Goal: Task Accomplishment & Management: Complete application form

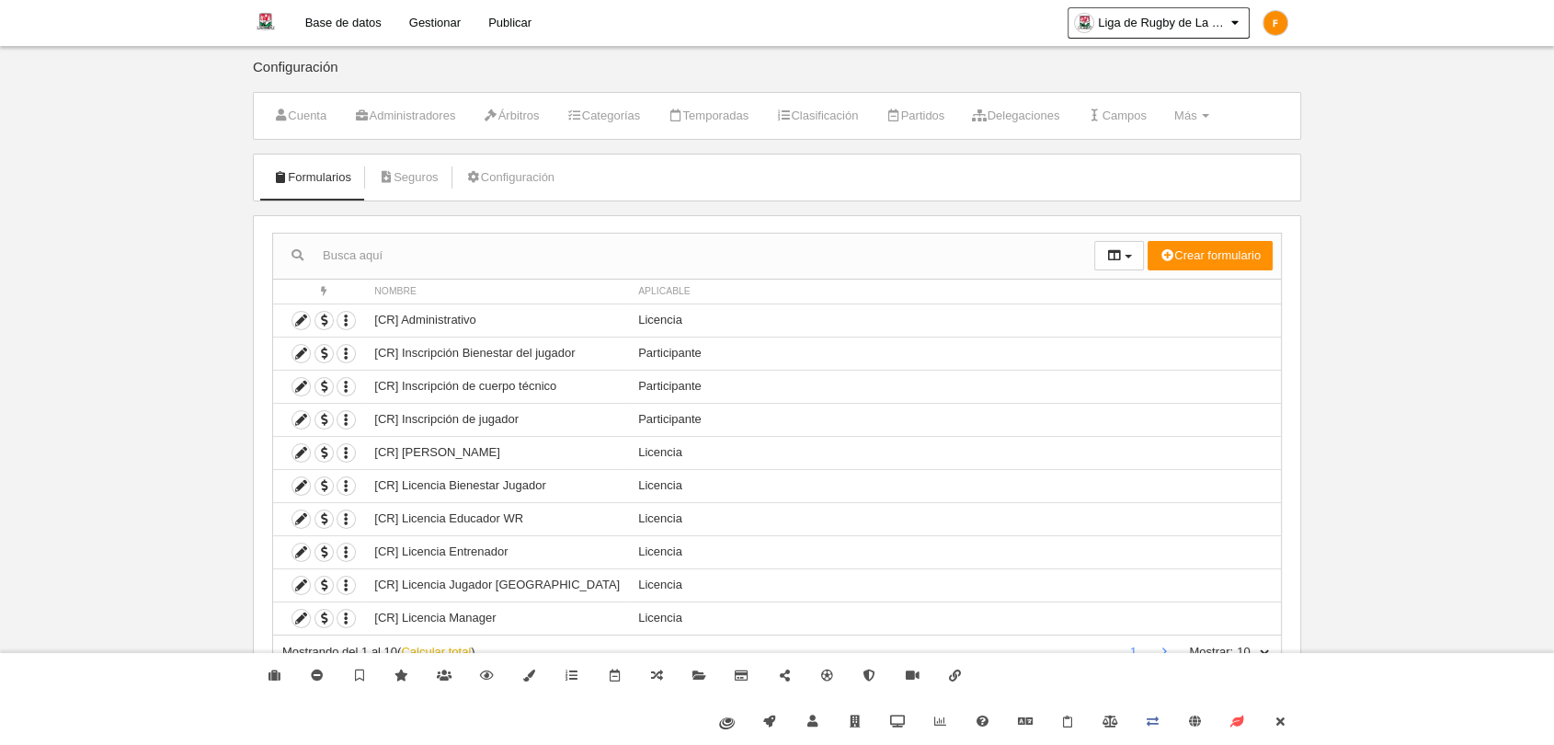
click at [409, 649] on link "Calcular total" at bounding box center [436, 651] width 70 height 14
click at [1276, 719] on icon at bounding box center [1279, 721] width 15 height 12
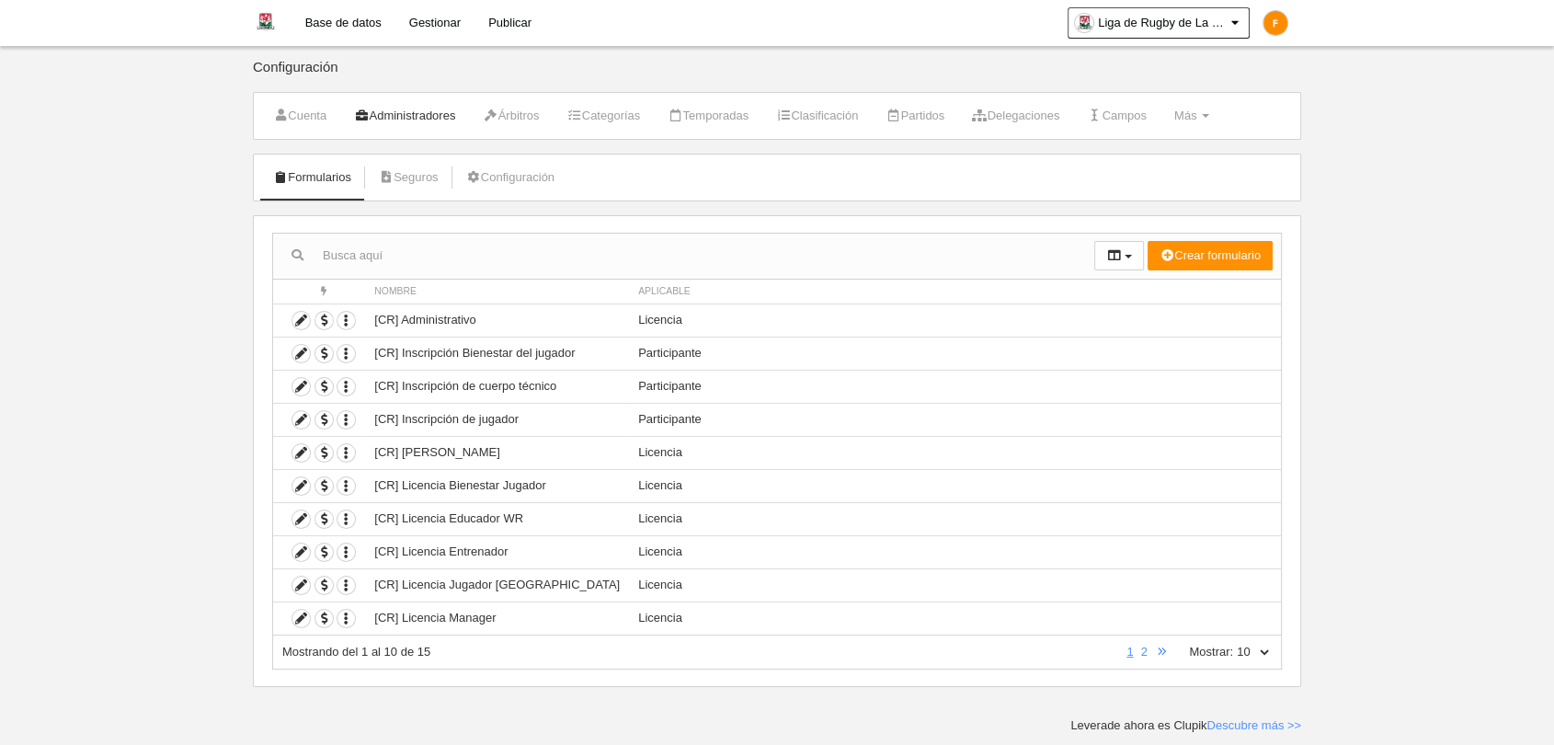
click at [436, 110] on link "Administradores" at bounding box center [404, 116] width 121 height 28
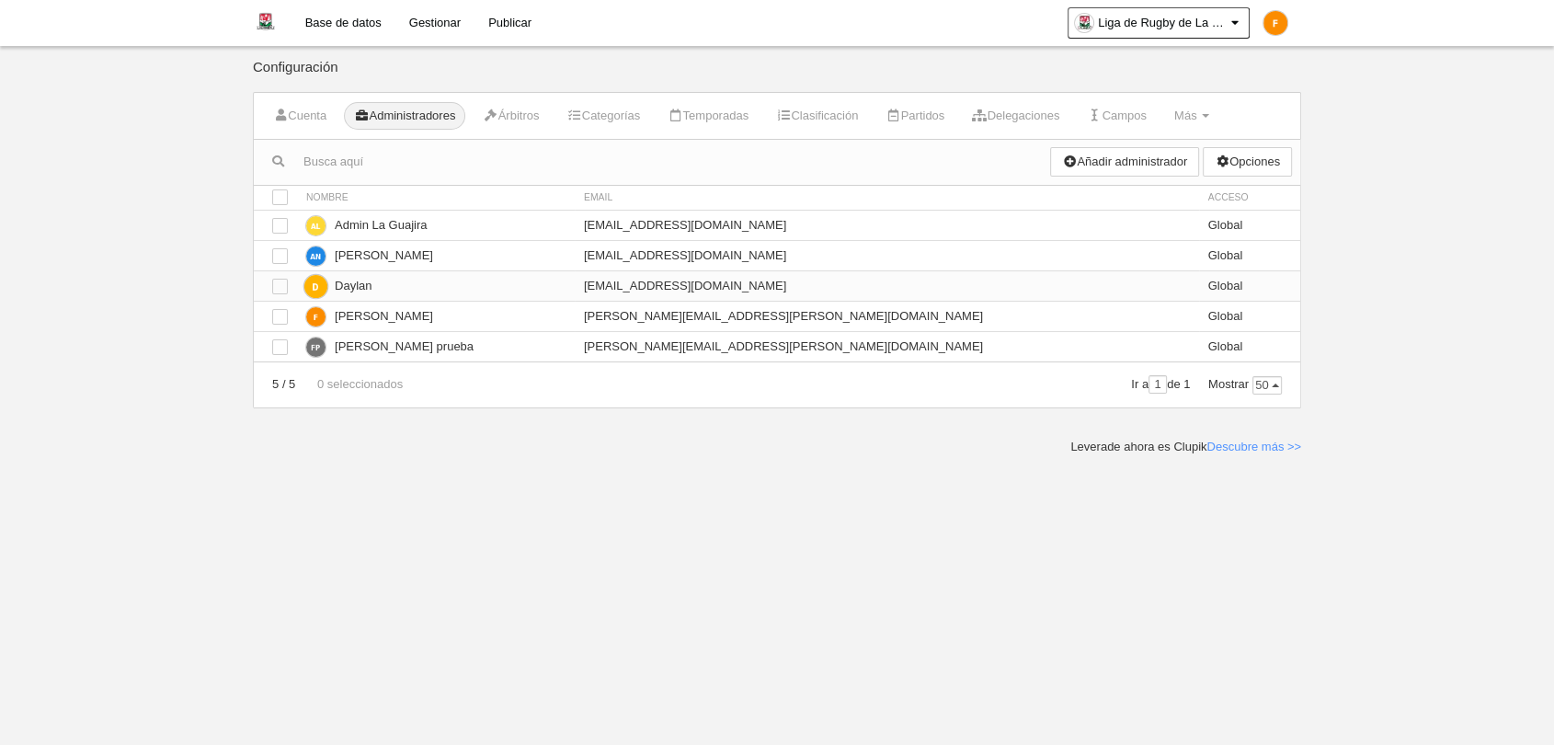
click at [740, 291] on td "[EMAIL_ADDRESS][DOMAIN_NAME]" at bounding box center [887, 285] width 624 height 30
copy tr "[EMAIL_ADDRESS][DOMAIN_NAME]"
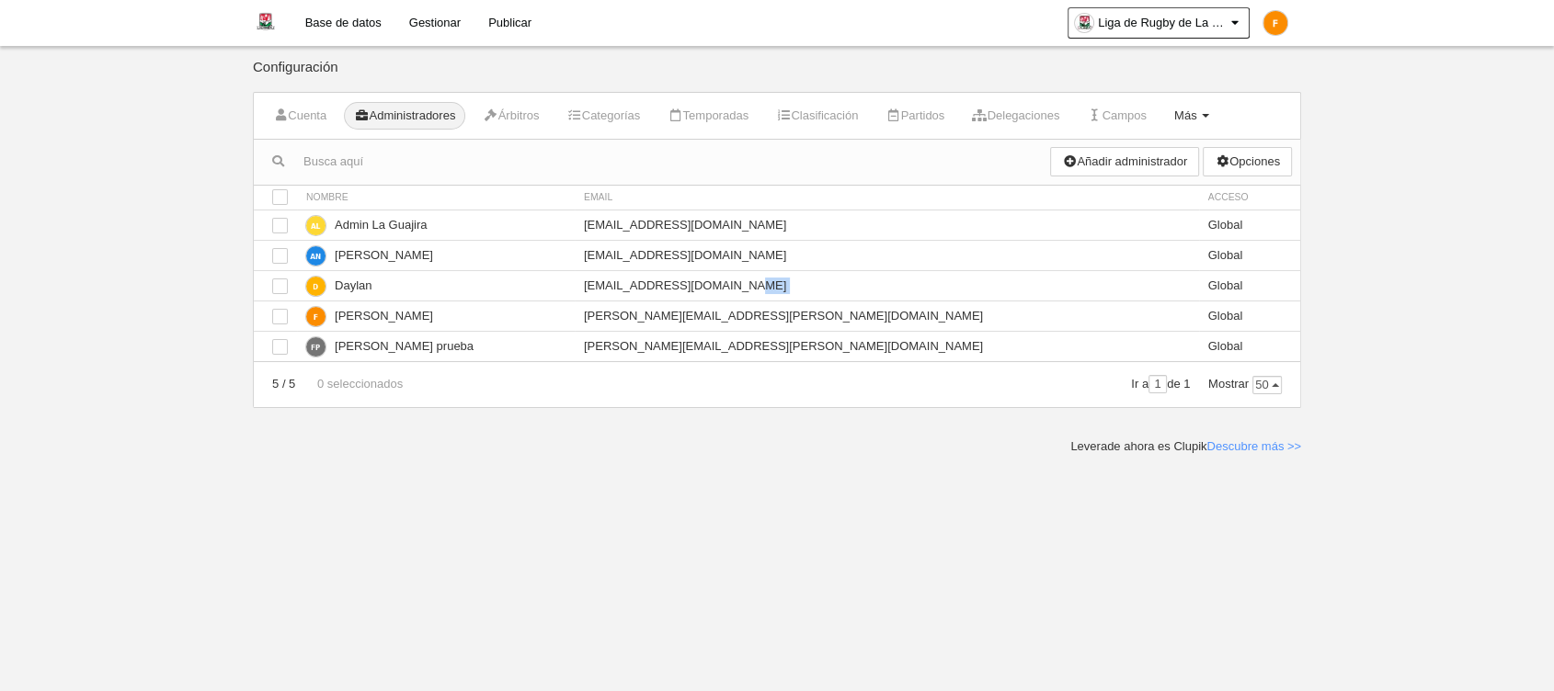
click at [1219, 126] on link "Más Menú" at bounding box center [1191, 116] width 55 height 28
click at [1196, 163] on link "Formularios" at bounding box center [1132, 160] width 171 height 29
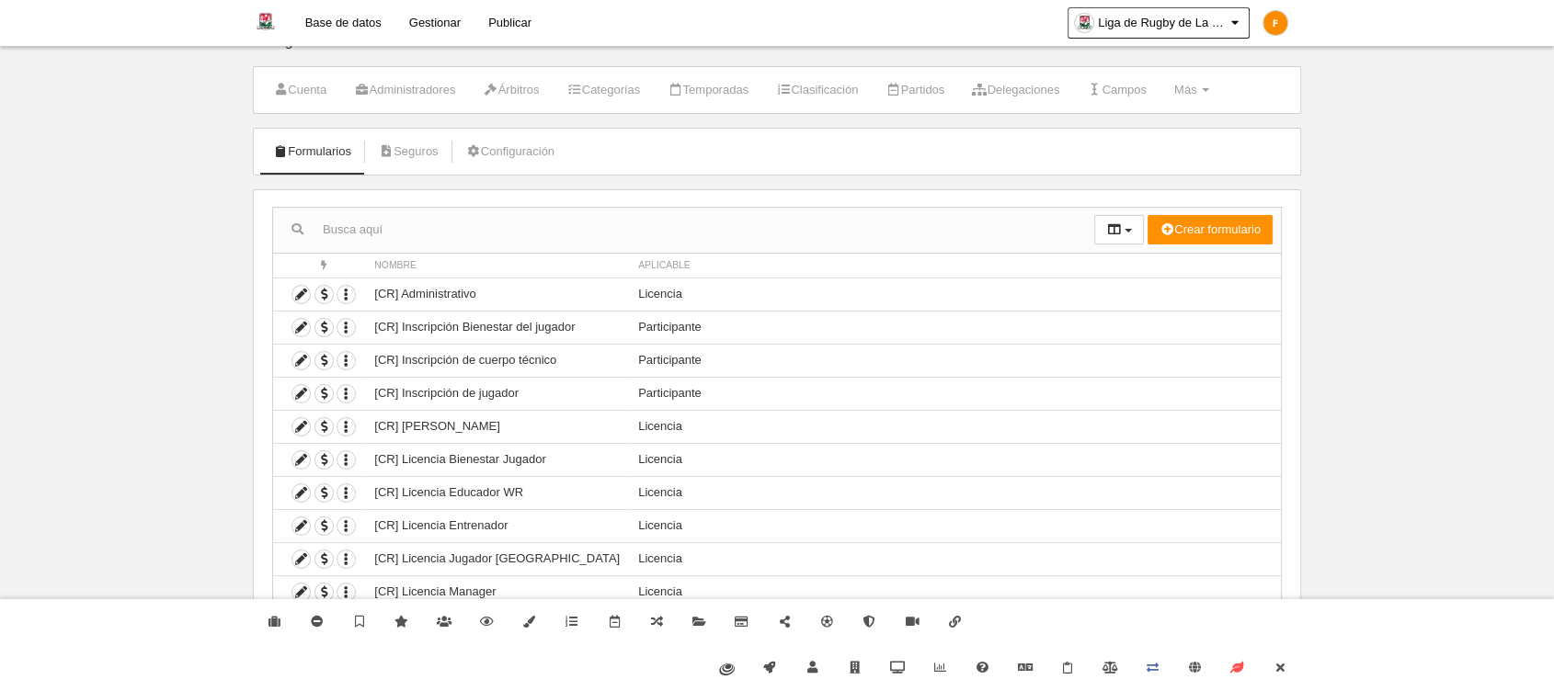
scroll to position [40, 0]
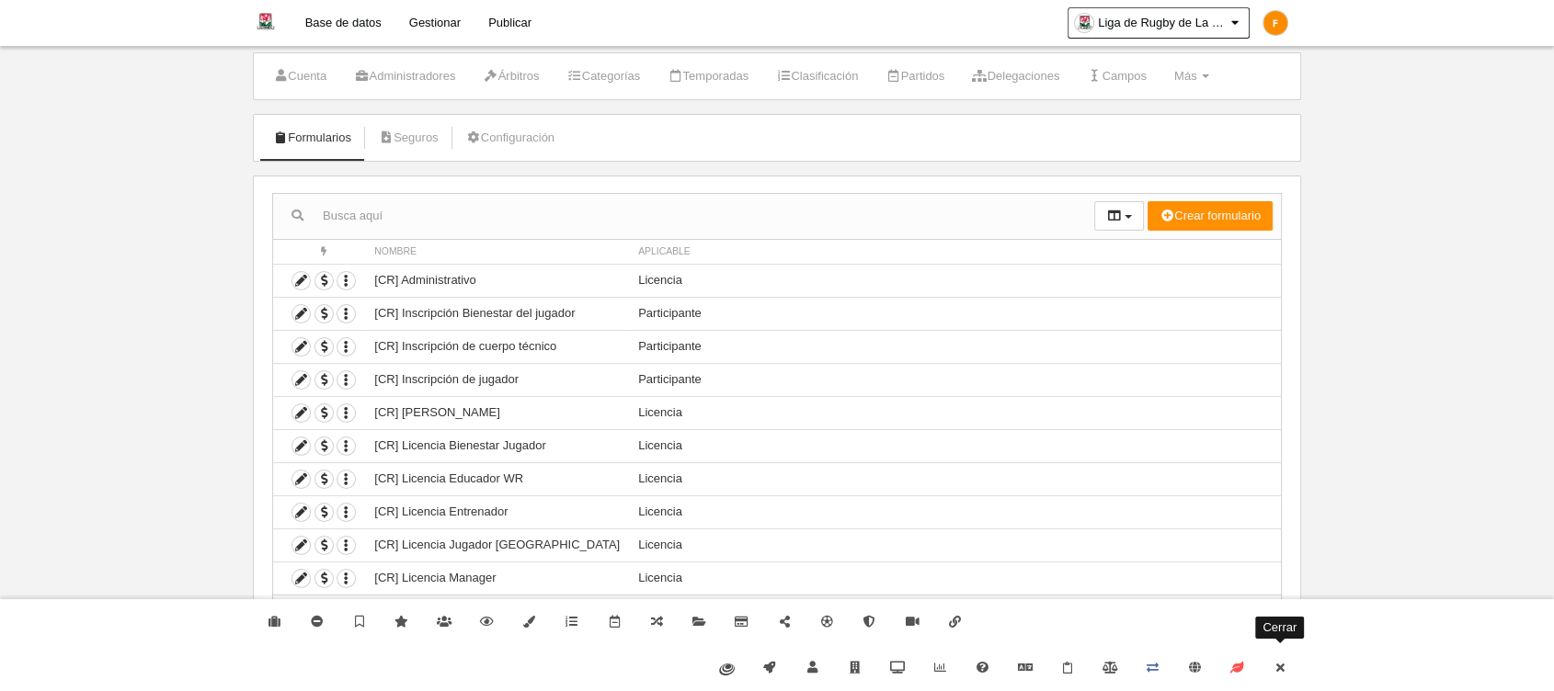
drag, startPoint x: 1282, startPoint y: 668, endPoint x: 1256, endPoint y: 640, distance: 38.4
click at [1282, 668] on icon at bounding box center [1279, 668] width 15 height 12
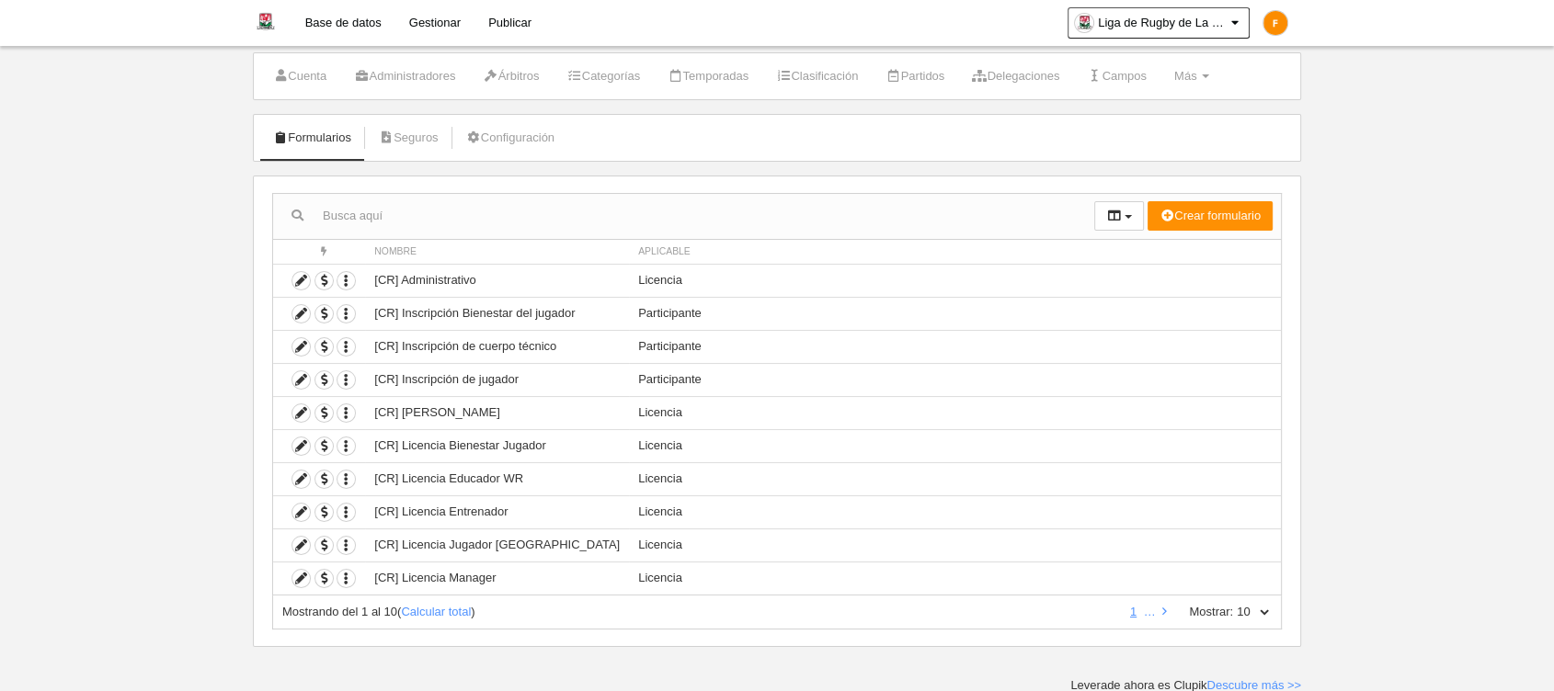
click at [1242, 613] on select "10 25 50 100 500" at bounding box center [1252, 612] width 39 height 17
select select "500"
click at [1233, 604] on select "10 25 50 100 500" at bounding box center [1252, 612] width 39 height 17
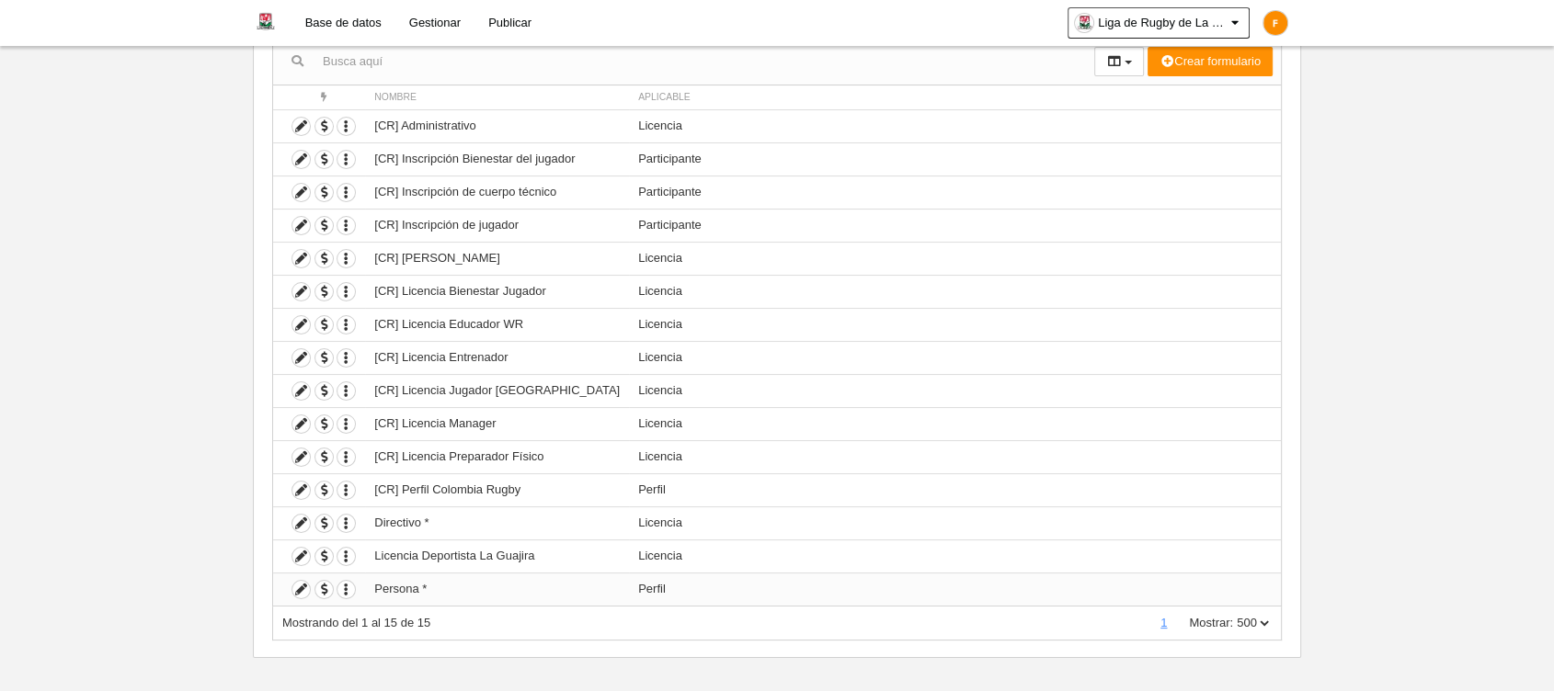
scroll to position [204, 0]
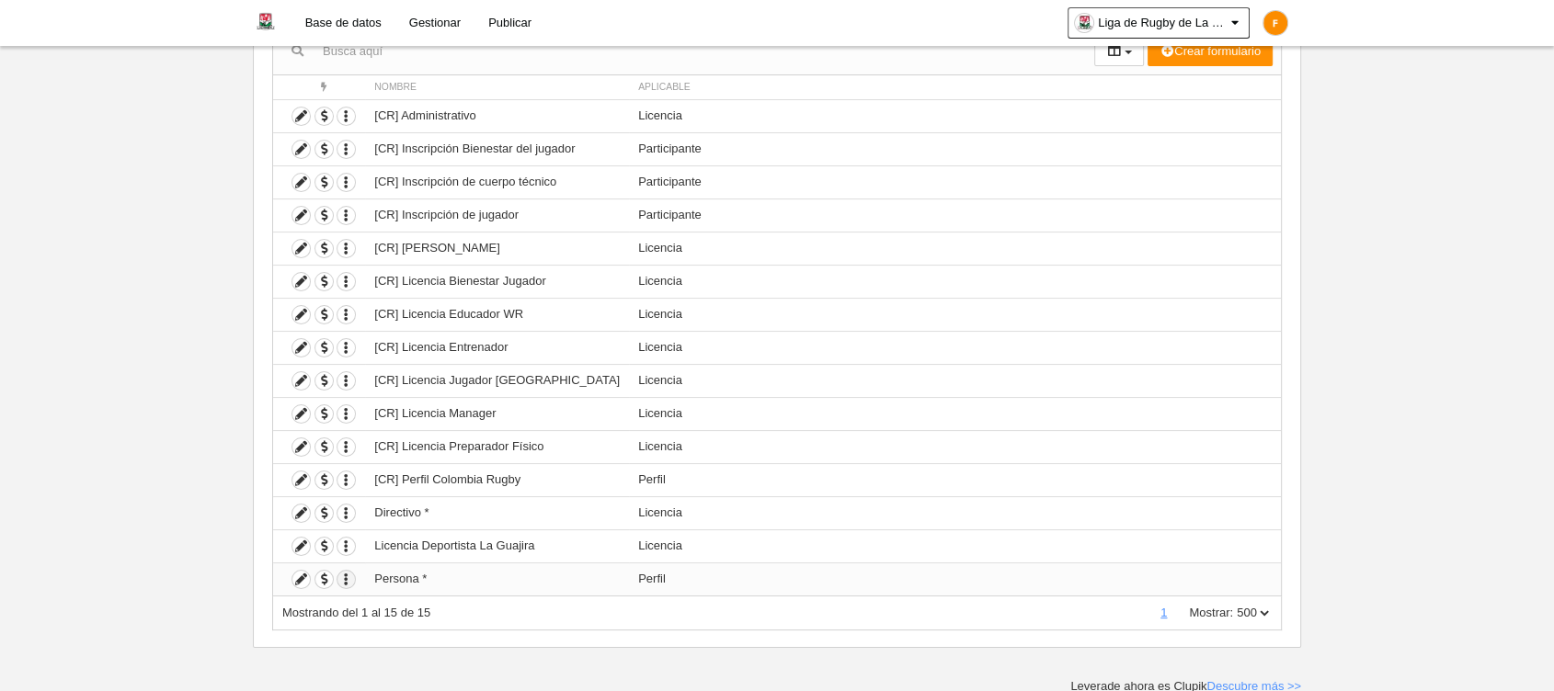
click at [348, 578] on icon "button" at bounding box center [345, 579] width 17 height 17
click at [393, 637] on button "Borrar formulario" at bounding box center [413, 639] width 115 height 17
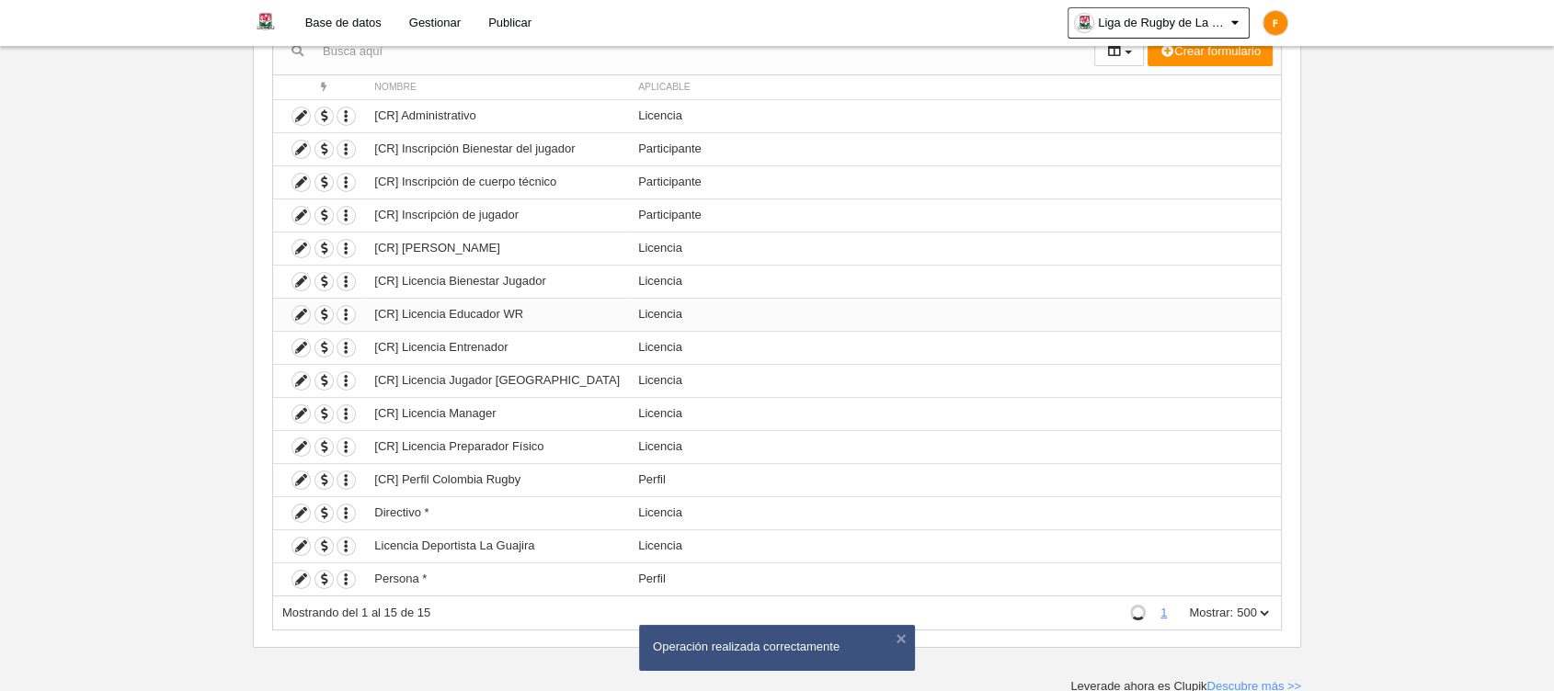
scroll to position [171, 0]
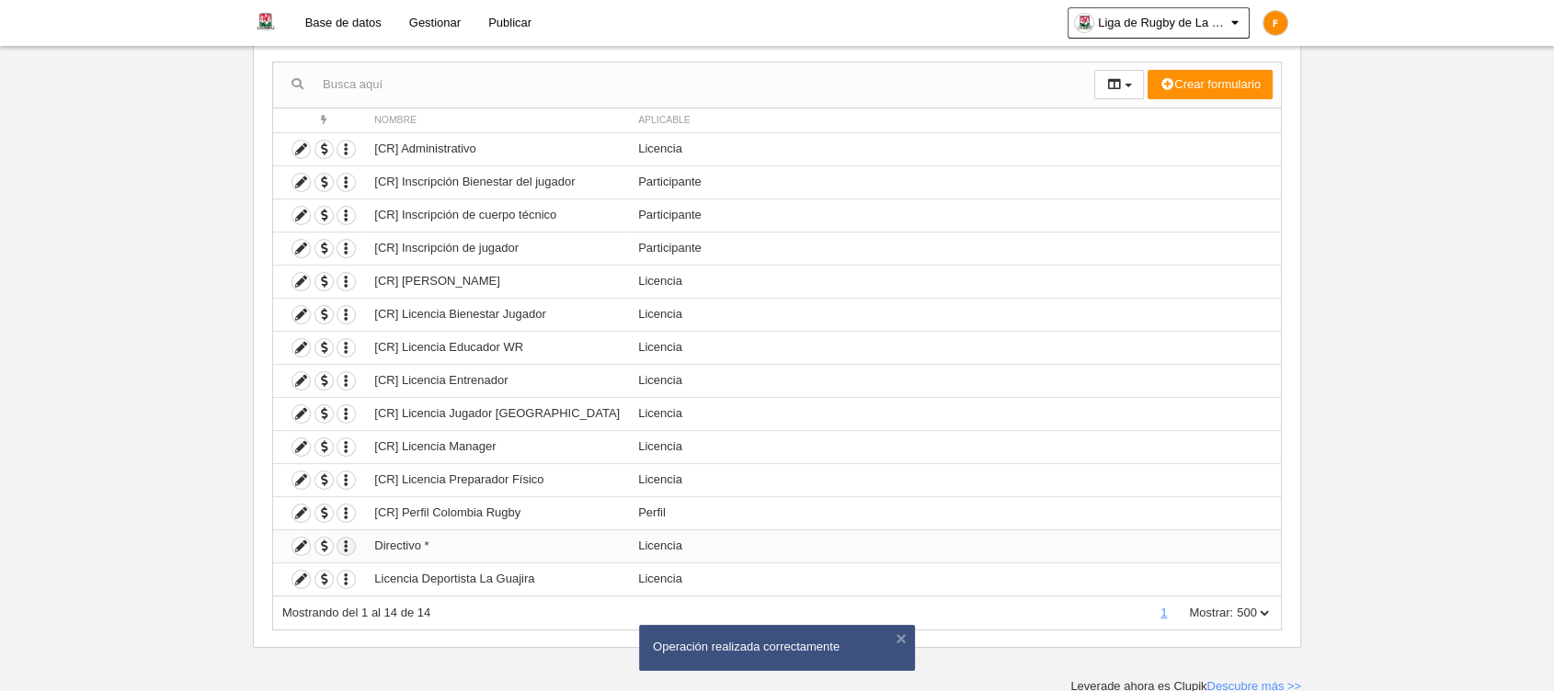
click at [351, 545] on icon "button" at bounding box center [345, 546] width 17 height 17
click at [393, 609] on button "Borrar formulario" at bounding box center [413, 606] width 115 height 17
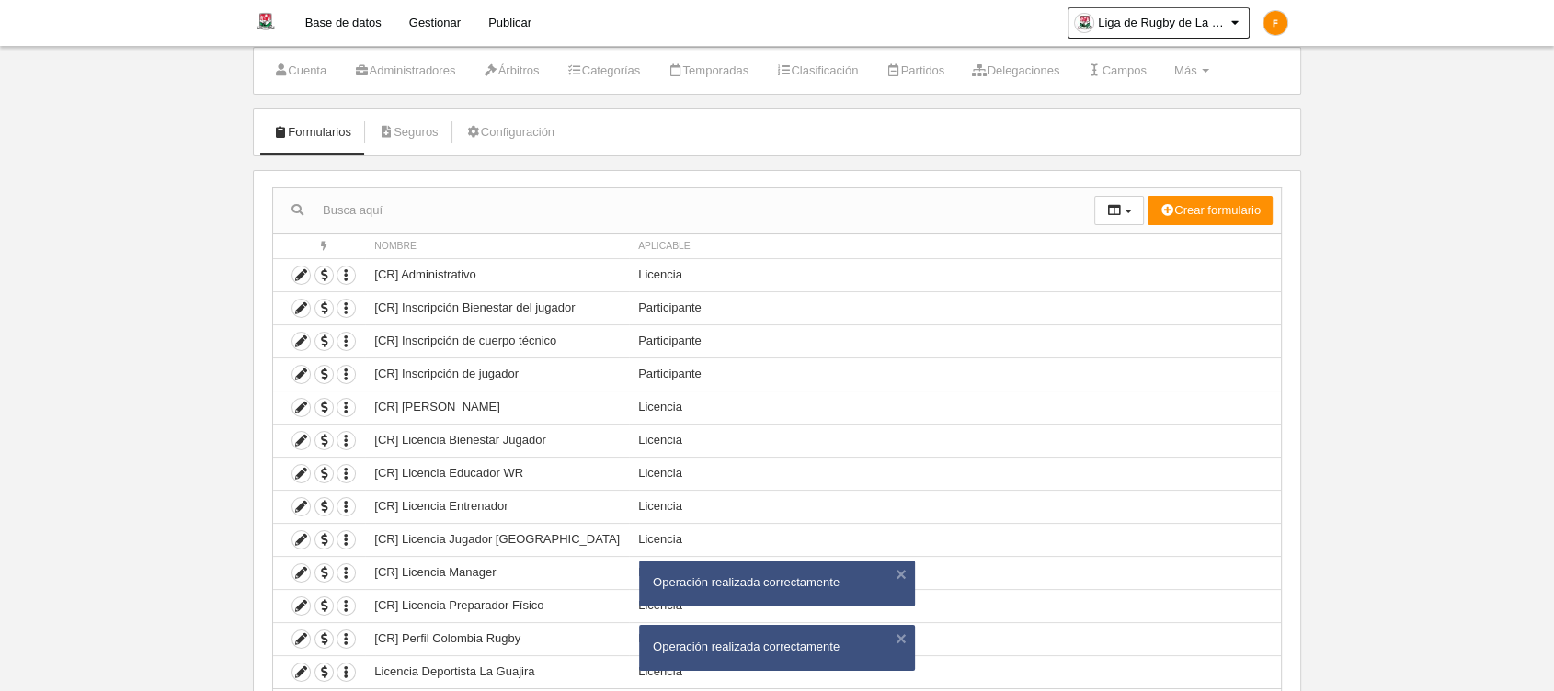
scroll to position [0, 0]
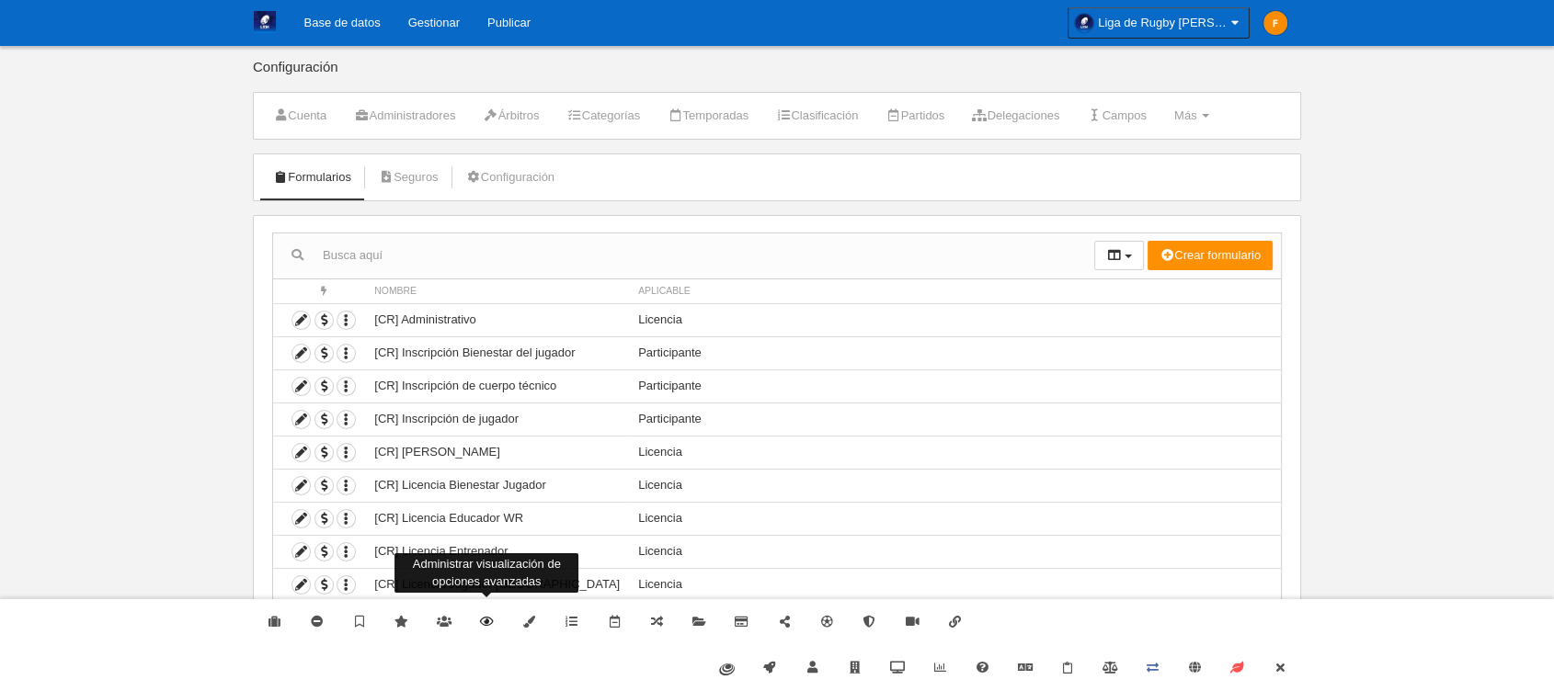
click at [484, 625] on icon at bounding box center [486, 622] width 15 height 12
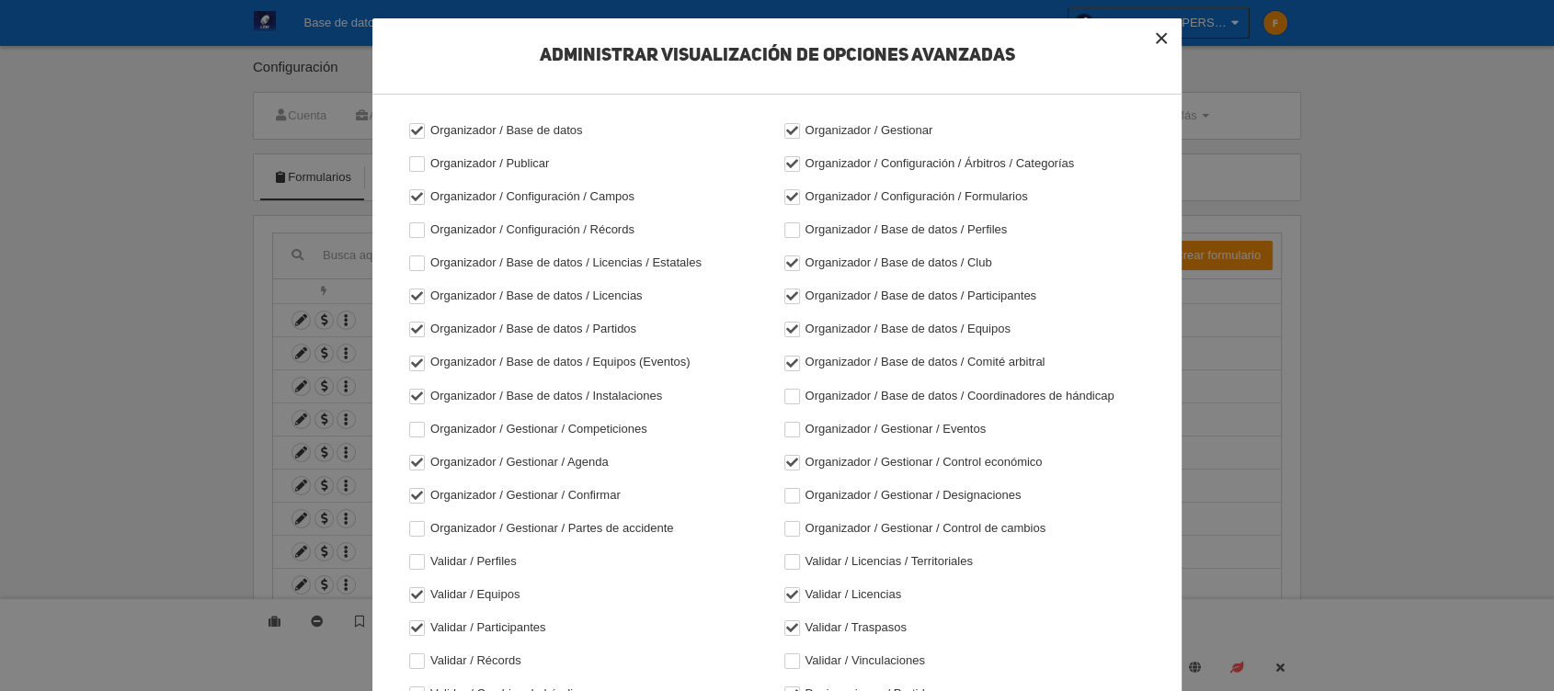
click at [1147, 41] on button "×" at bounding box center [1161, 38] width 40 height 40
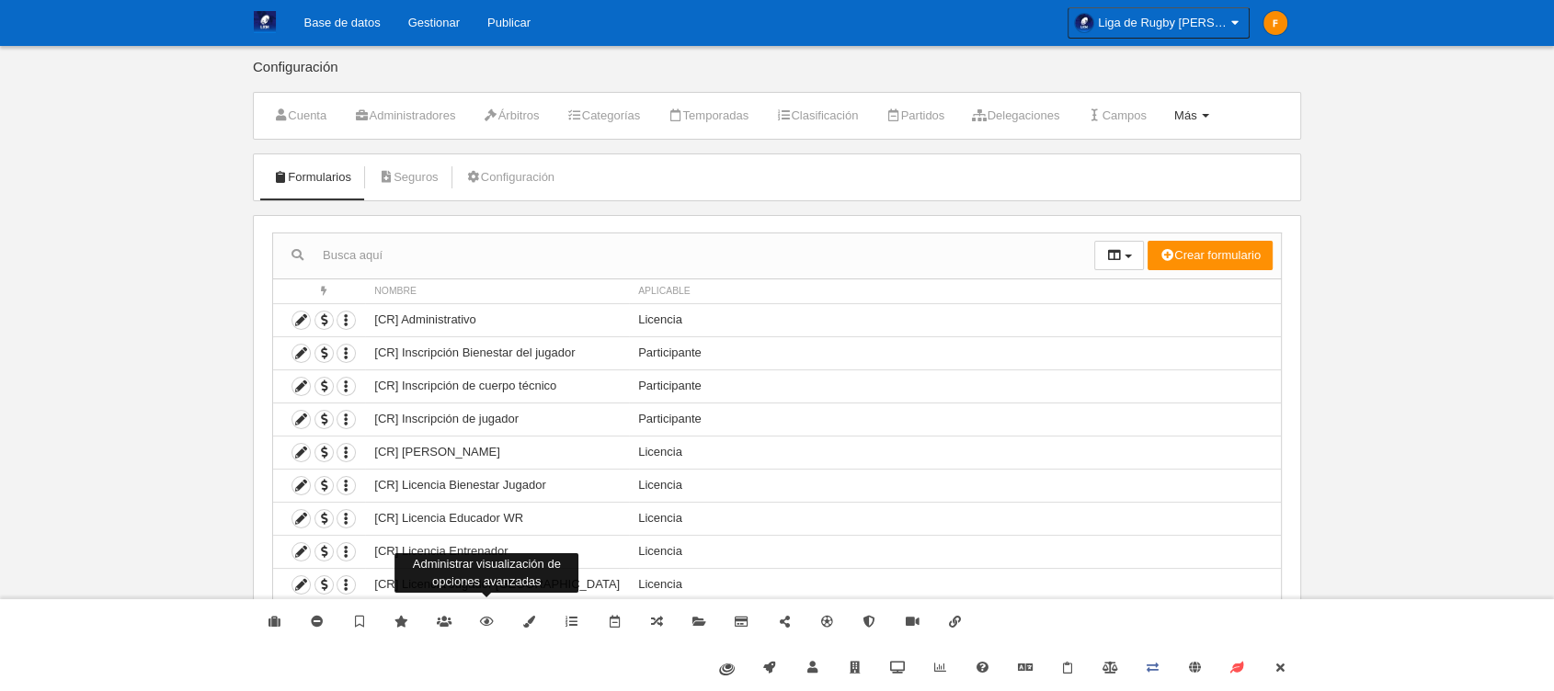
click at [1197, 108] on span "Más" at bounding box center [1185, 115] width 23 height 14
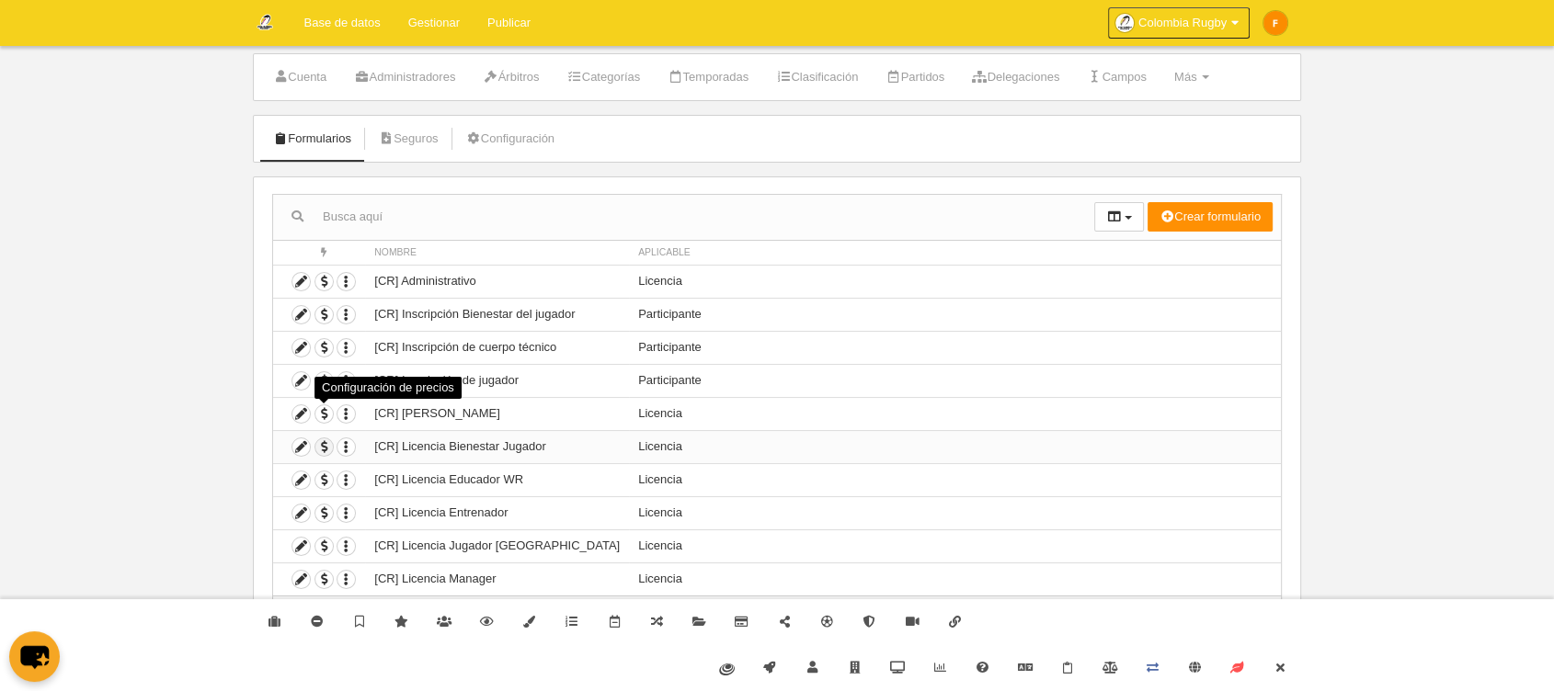
scroll to position [40, 0]
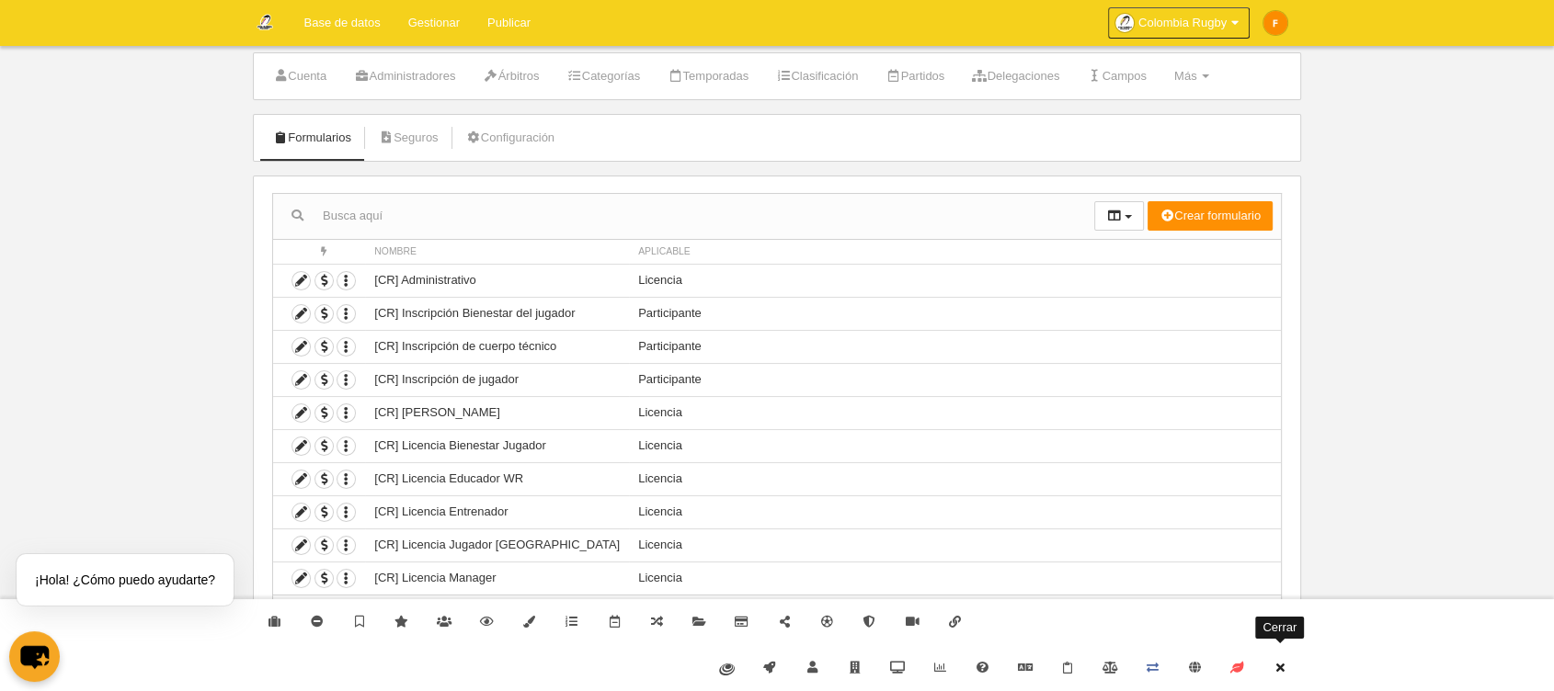
click at [1281, 664] on icon at bounding box center [1279, 668] width 15 height 12
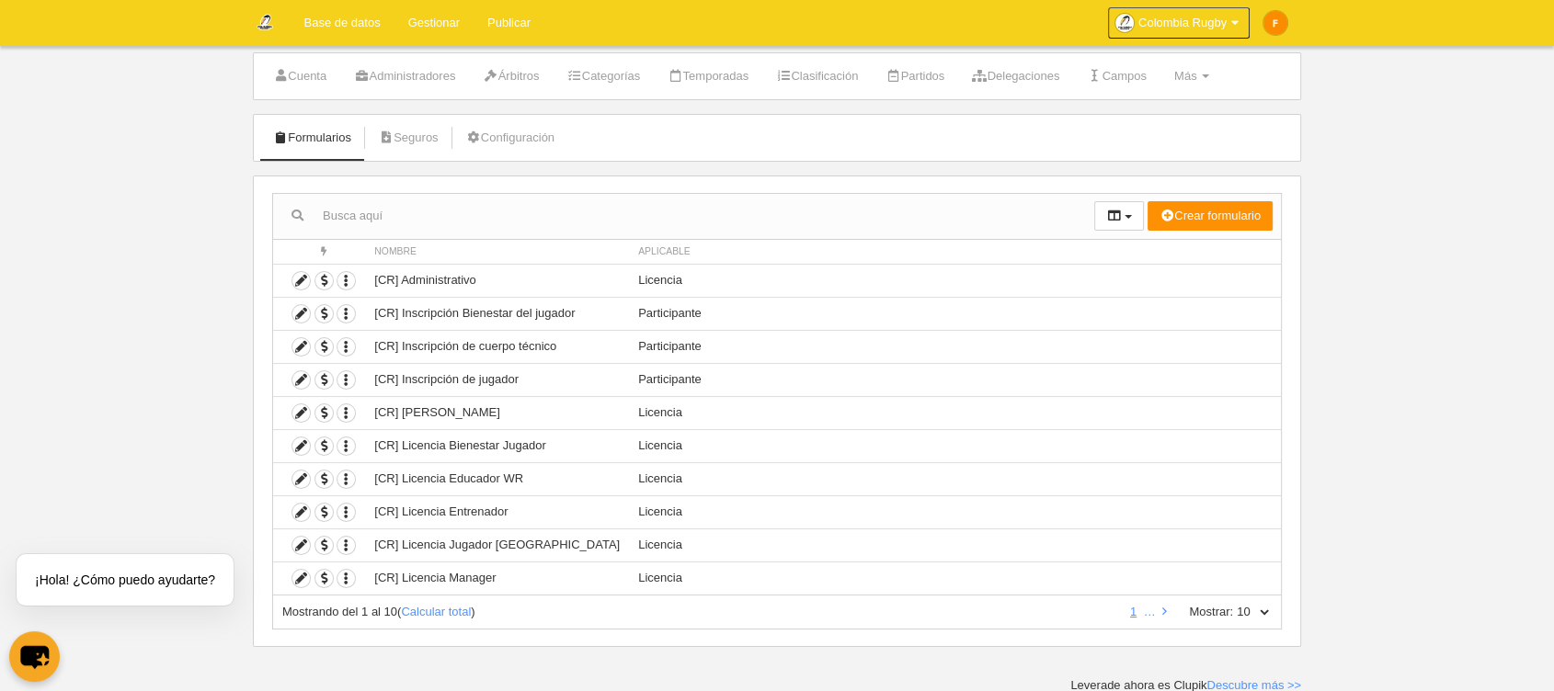
click at [1267, 606] on select "10 25 50 100 500" at bounding box center [1252, 612] width 39 height 17
select select "500"
click at [1233, 604] on select "10 25 50 100 500" at bounding box center [1252, 612] width 39 height 17
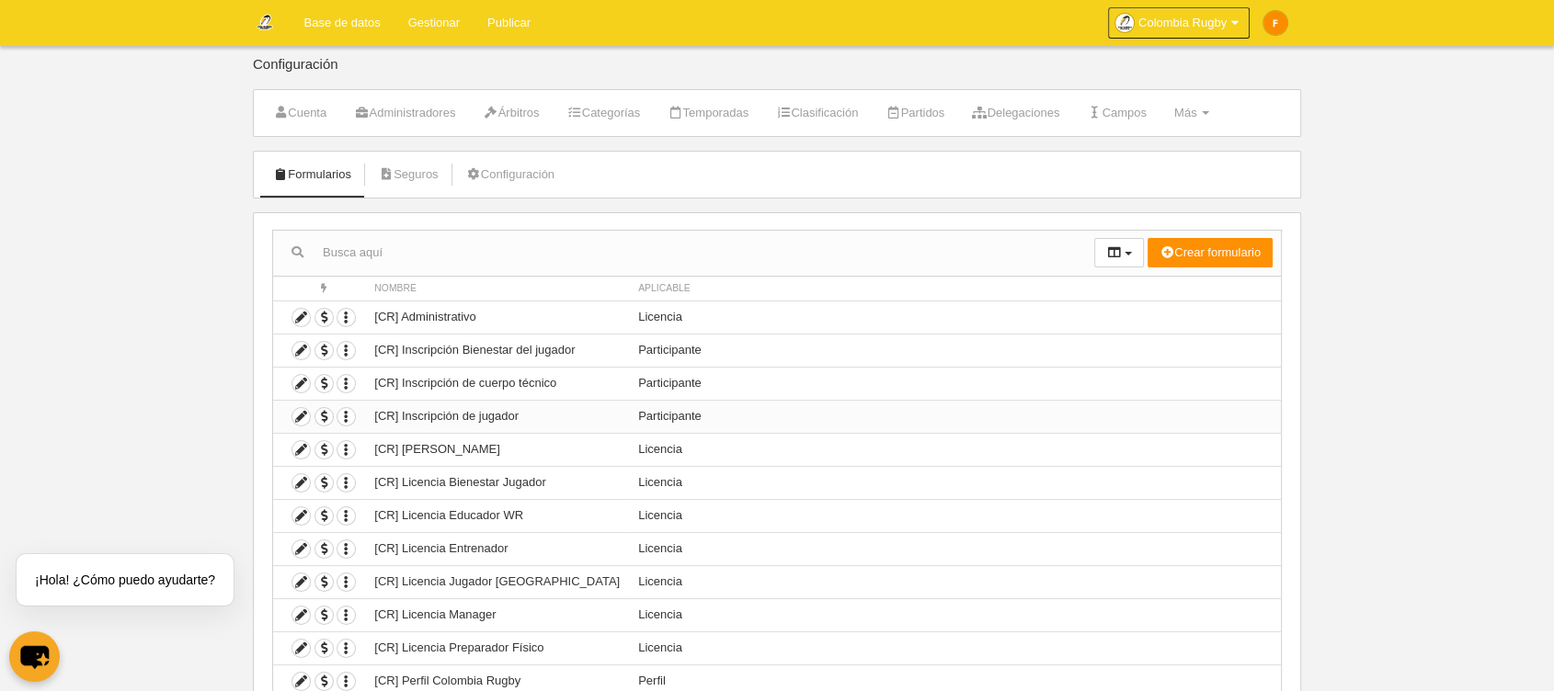
scroll to position [0, 0]
click at [302, 422] on icon at bounding box center [300, 419] width 17 height 17
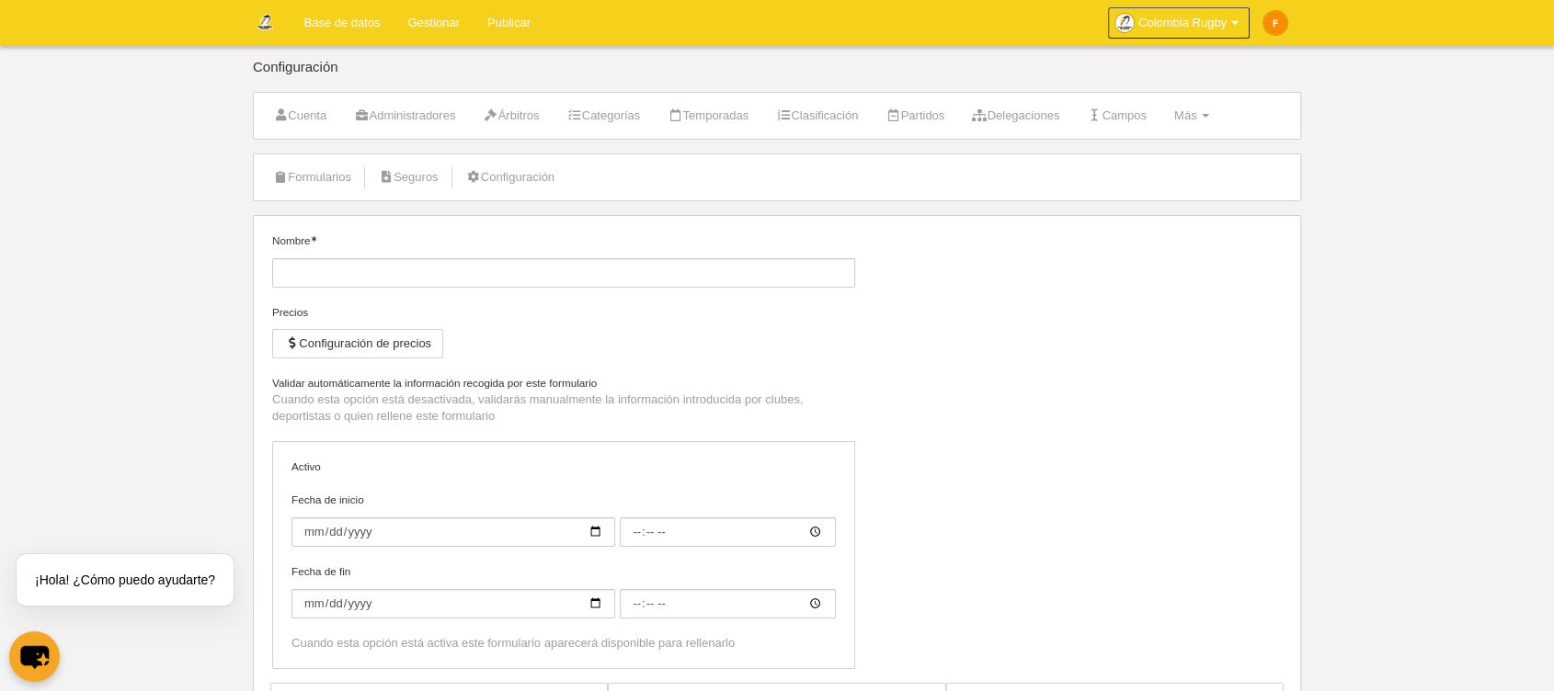
type input "[CR] Inscripción de jugador"
checkbox input "true"
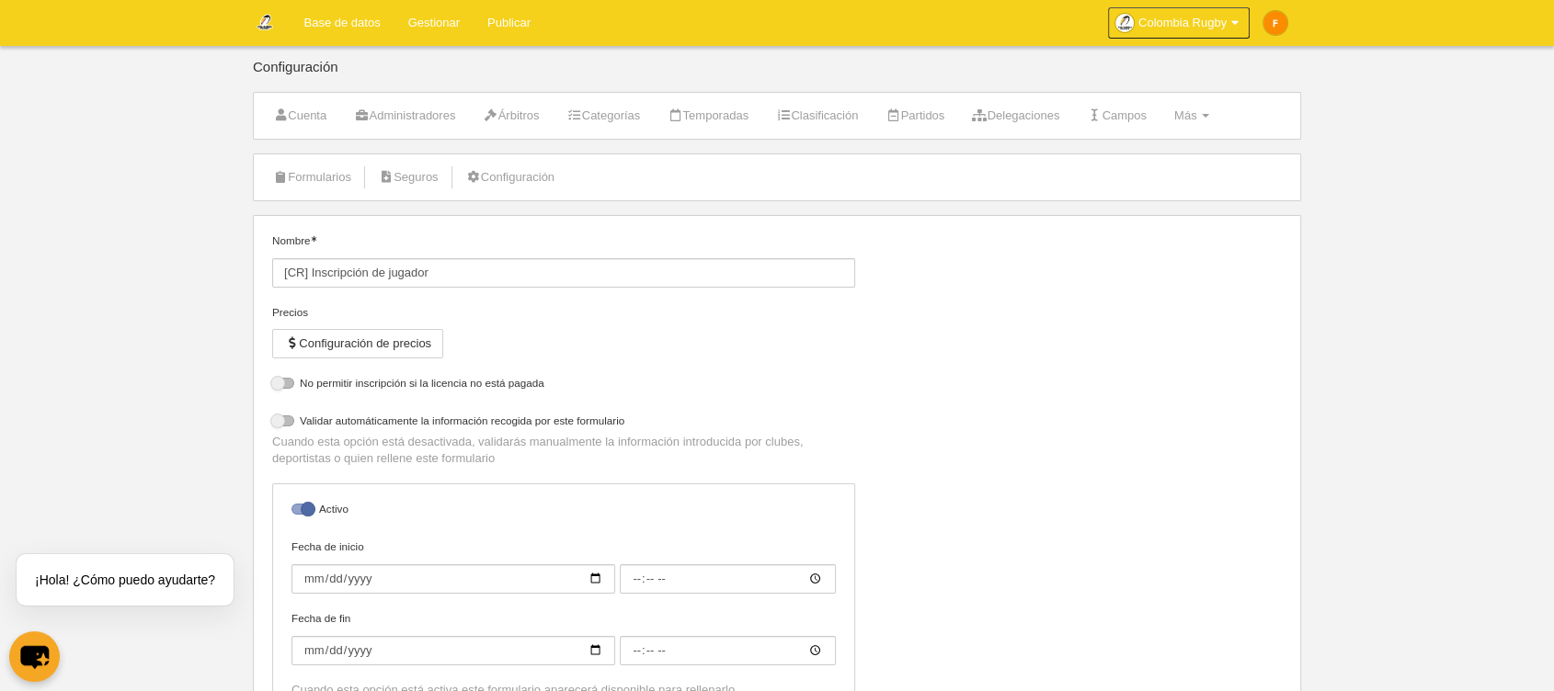
select select "selected"
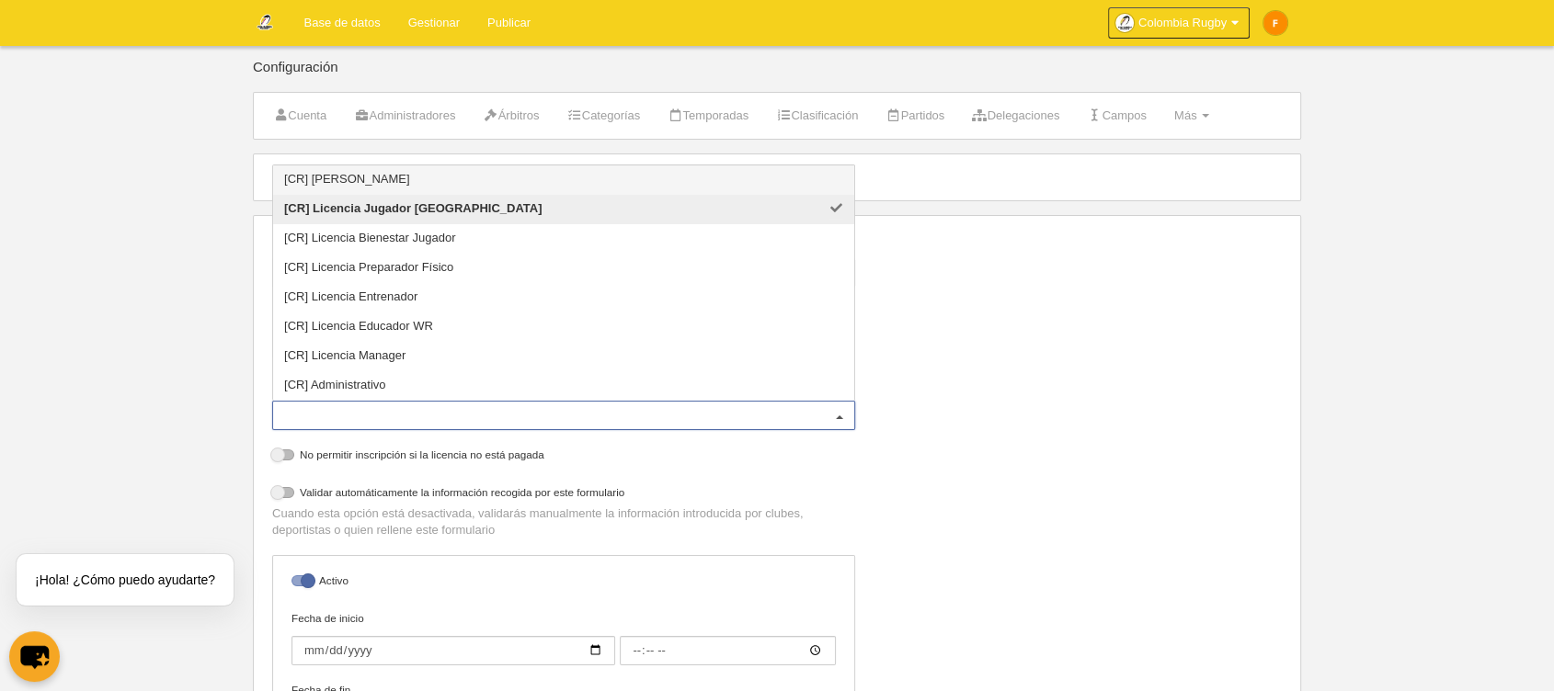
click at [449, 405] on div "[CR] Licencia Jugador [GEOGRAPHIC_DATA]" at bounding box center [563, 415] width 583 height 29
drag, startPoint x: 1442, startPoint y: 474, endPoint x: 1326, endPoint y: 439, distance: 121.0
click at [1440, 473] on body "Base de datos Gestionar Publicar Colombia Rugby Ajustes generales Ir a mi domin…" at bounding box center [777, 345] width 1554 height 691
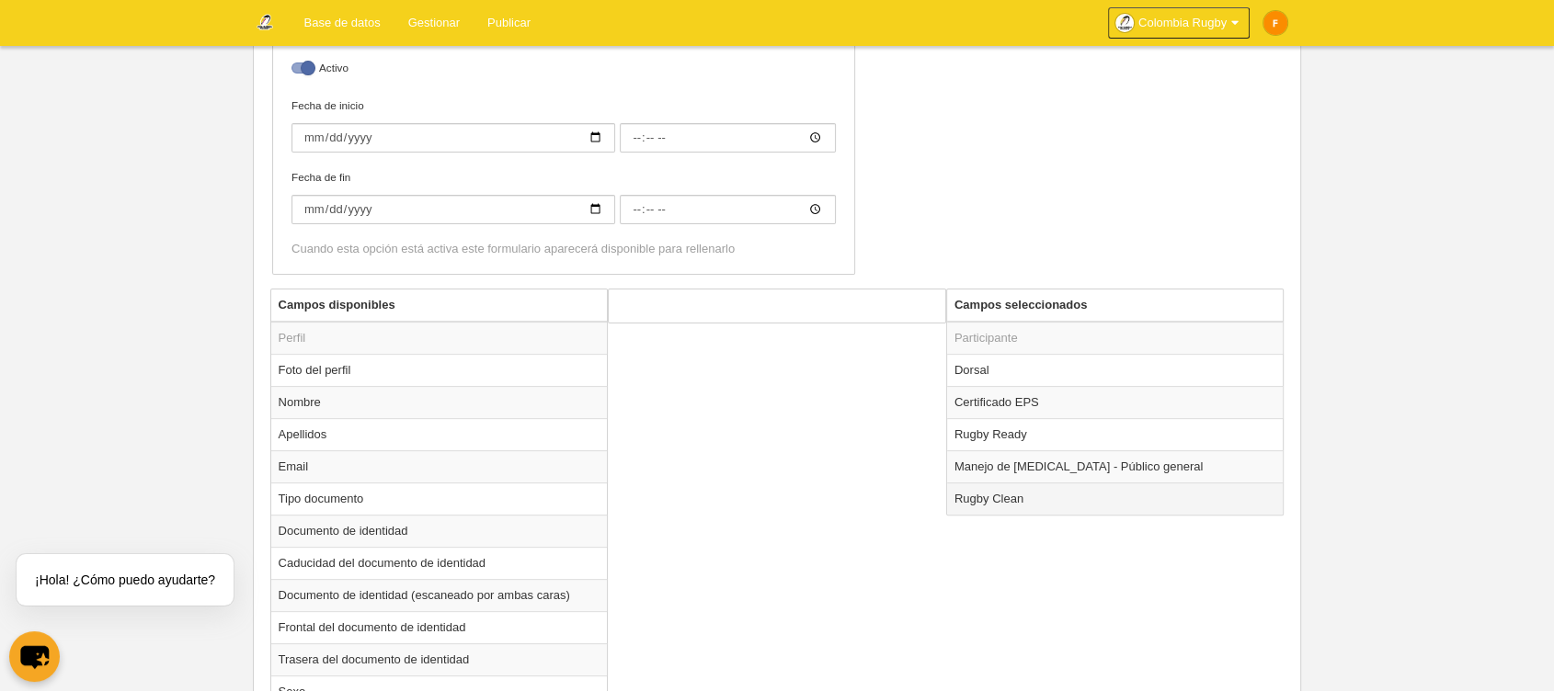
scroll to position [612, 0]
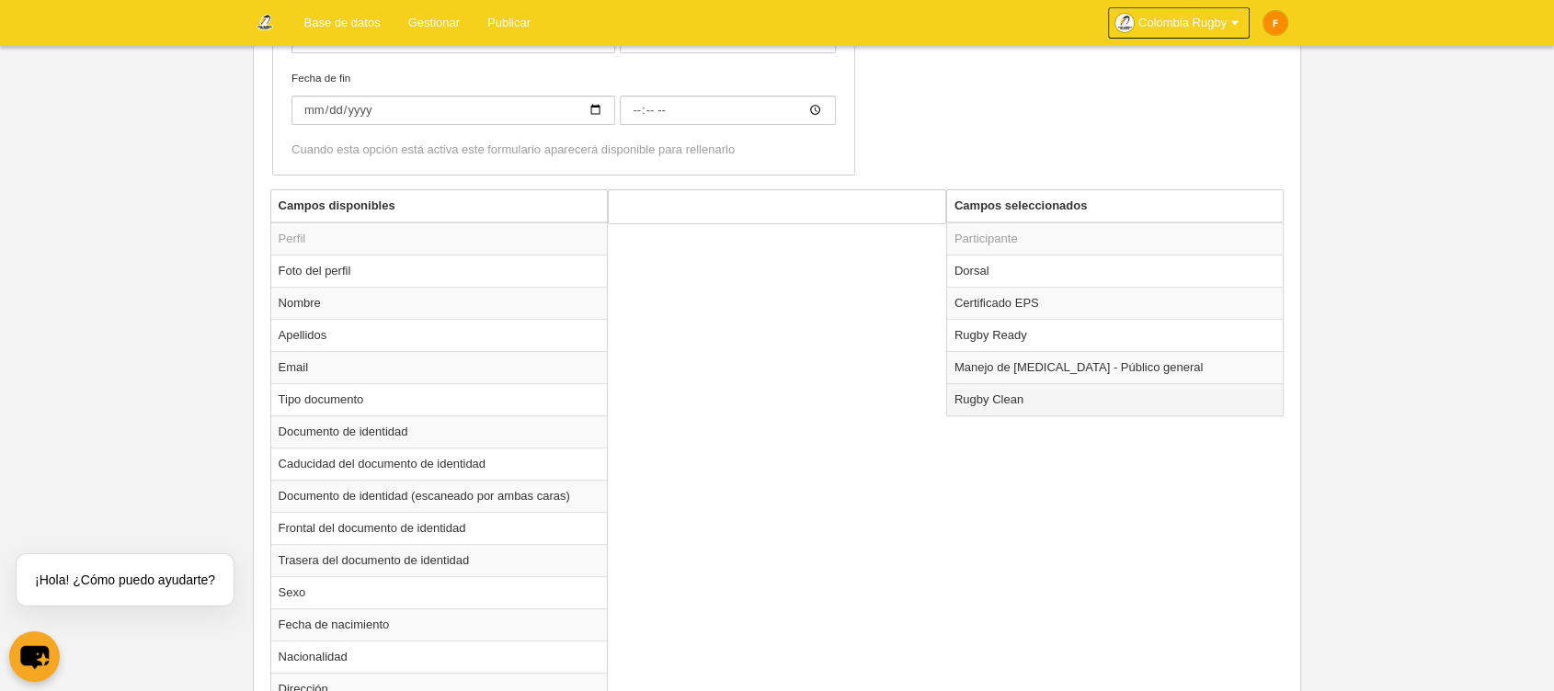
click at [1035, 395] on td "Rugby Clean" at bounding box center [1115, 399] width 336 height 32
radio input "true"
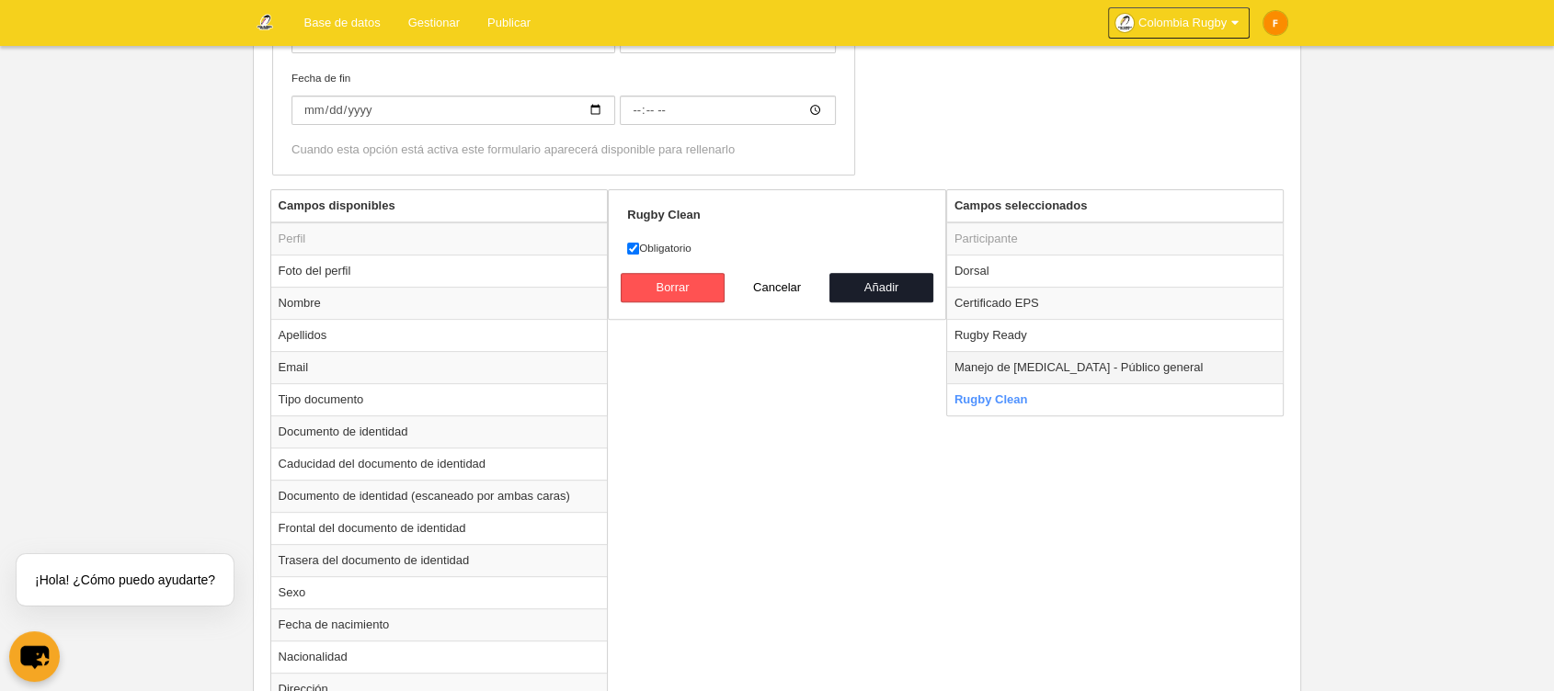
click at [1040, 370] on td "Manejo de [MEDICAL_DATA] - Público general" at bounding box center [1115, 367] width 336 height 32
radio input "true"
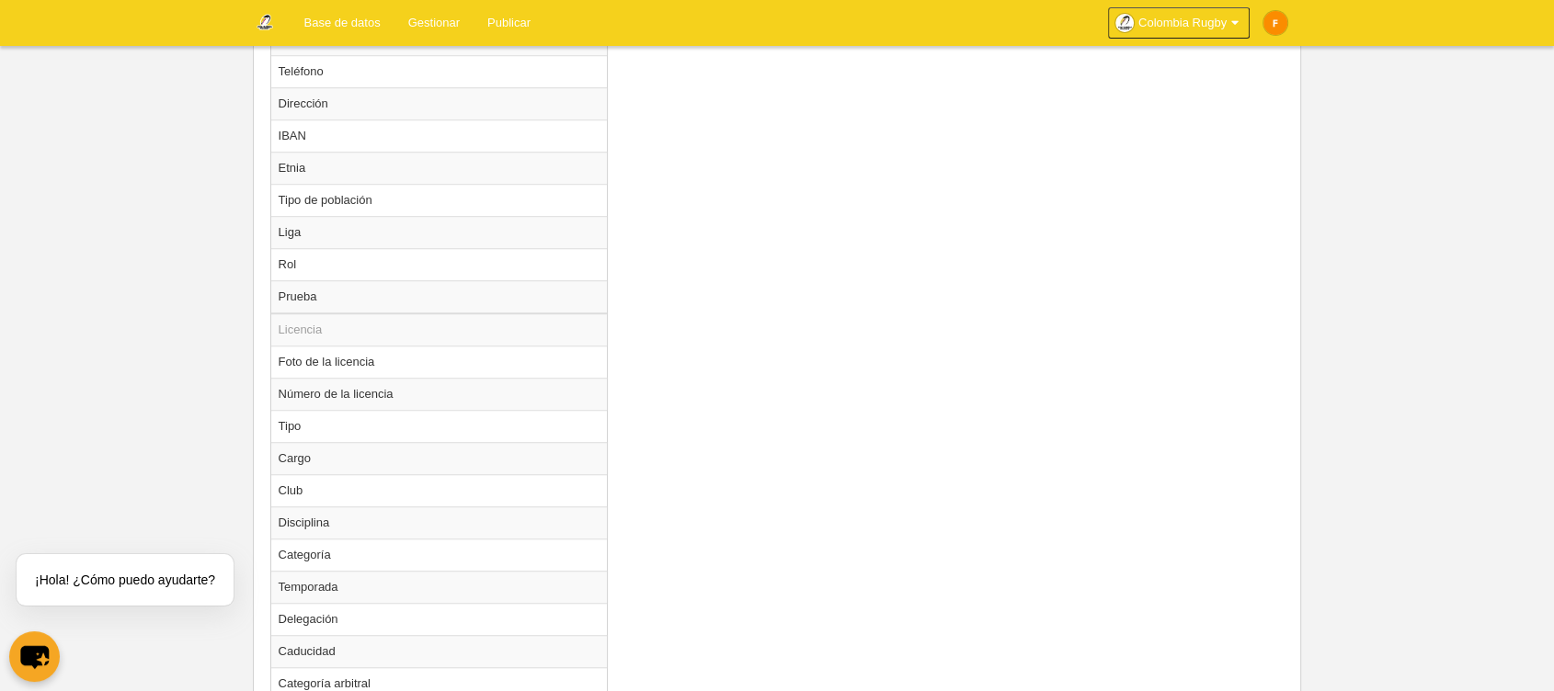
scroll to position [1532, 0]
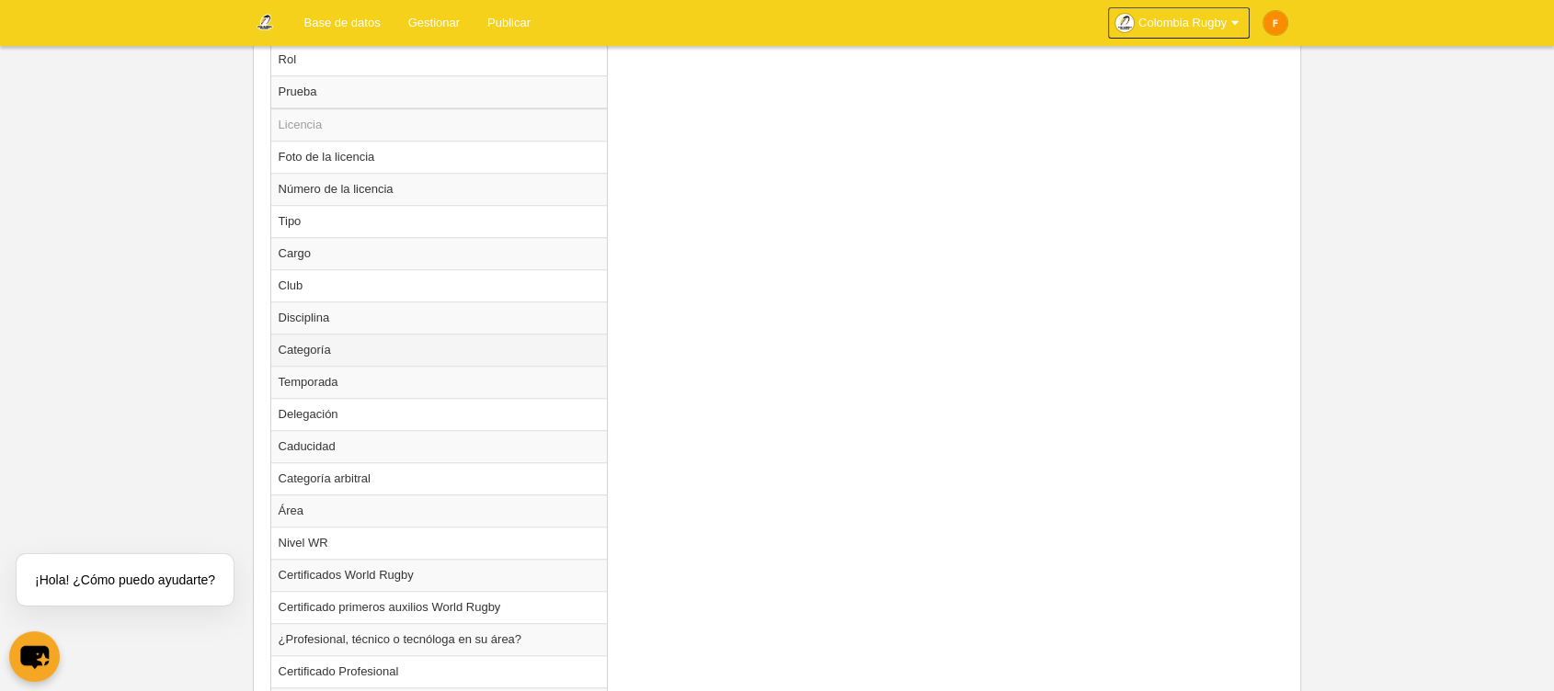
click at [465, 336] on td "Categoría" at bounding box center [439, 350] width 336 height 32
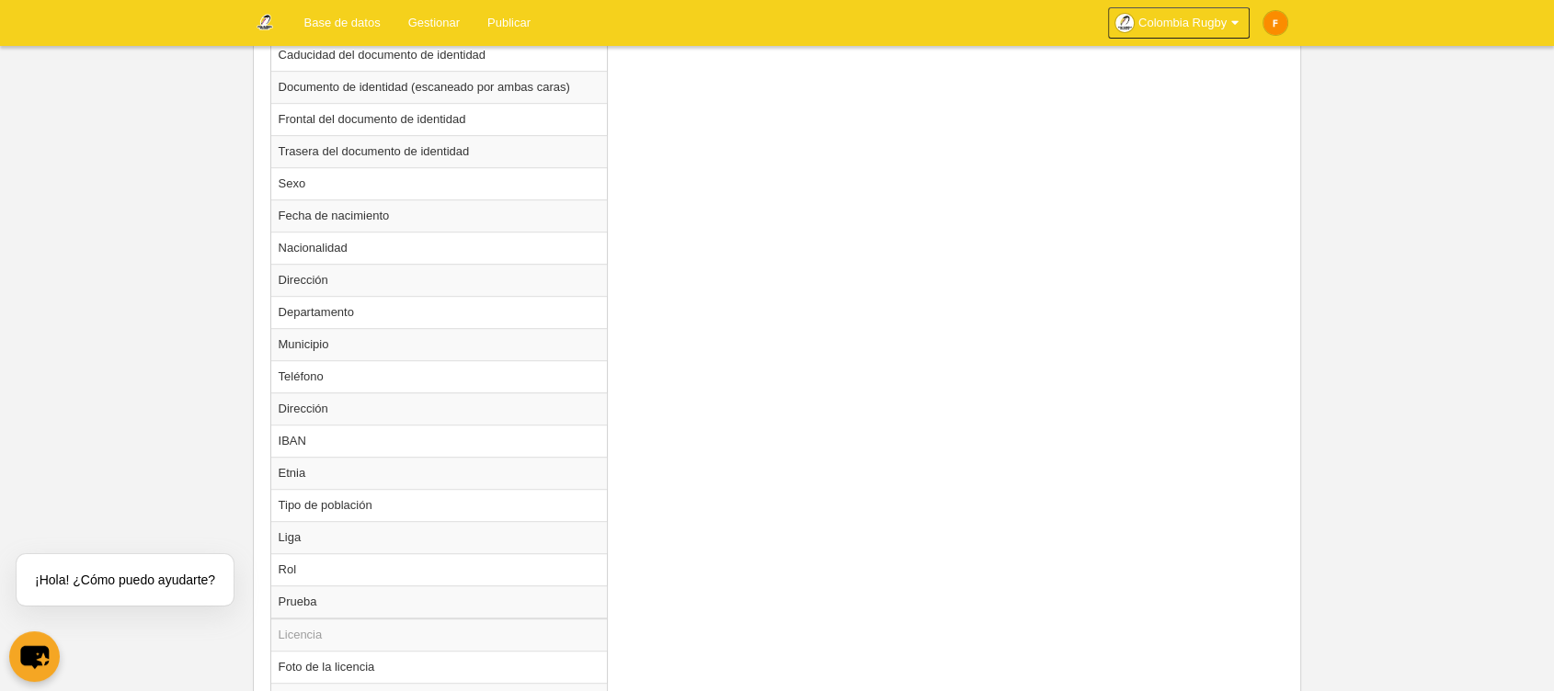
scroll to position [612, 0]
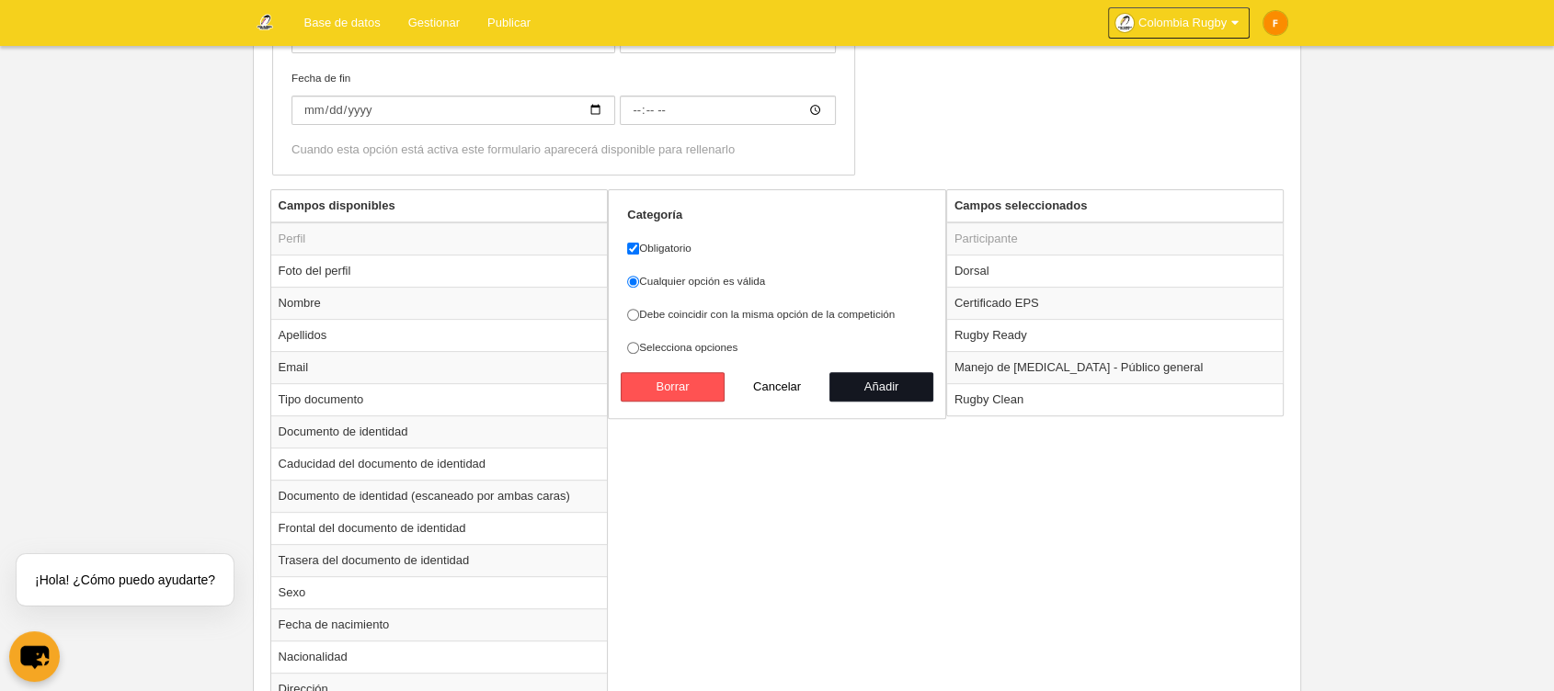
click at [876, 380] on button "Añadir" at bounding box center [881, 386] width 105 height 29
radio input "false"
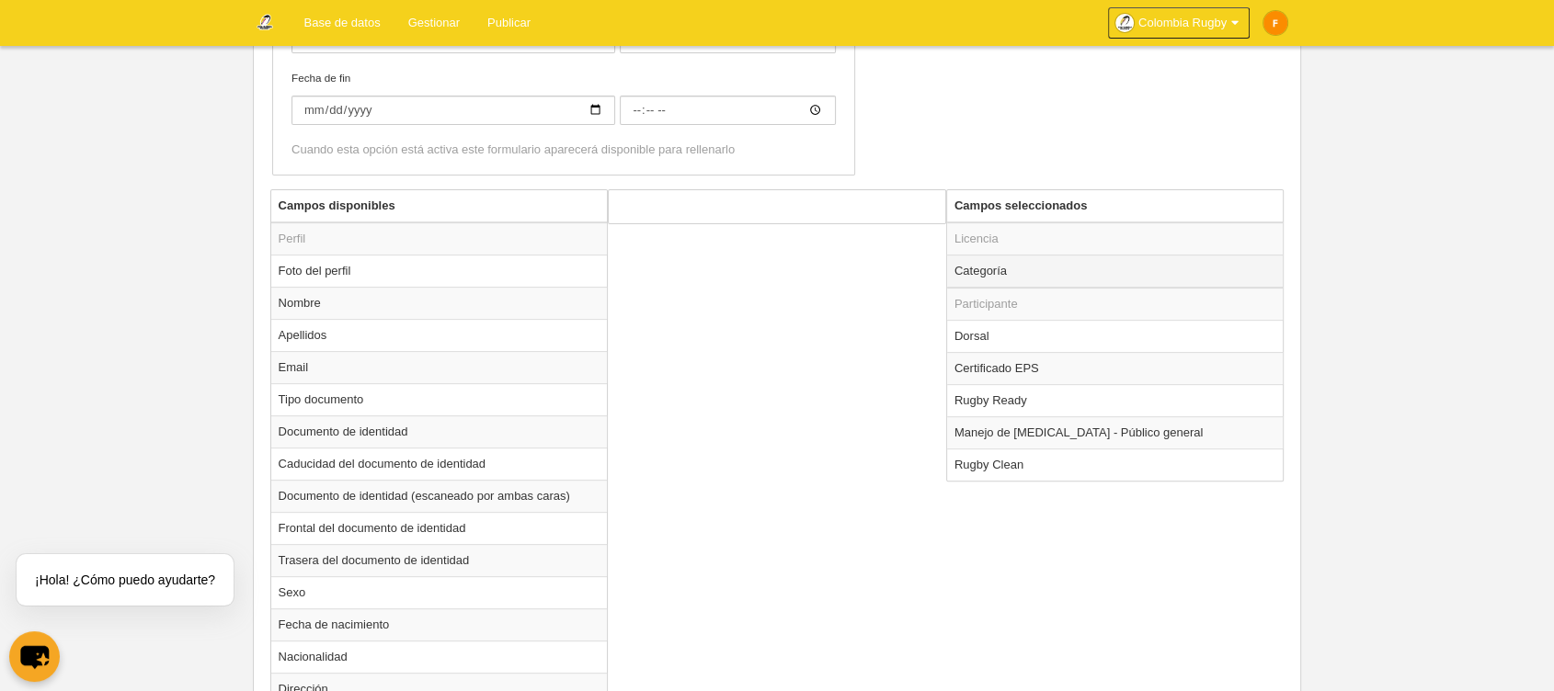
click at [1027, 274] on td "Categoría" at bounding box center [1115, 271] width 336 height 33
radio input "true"
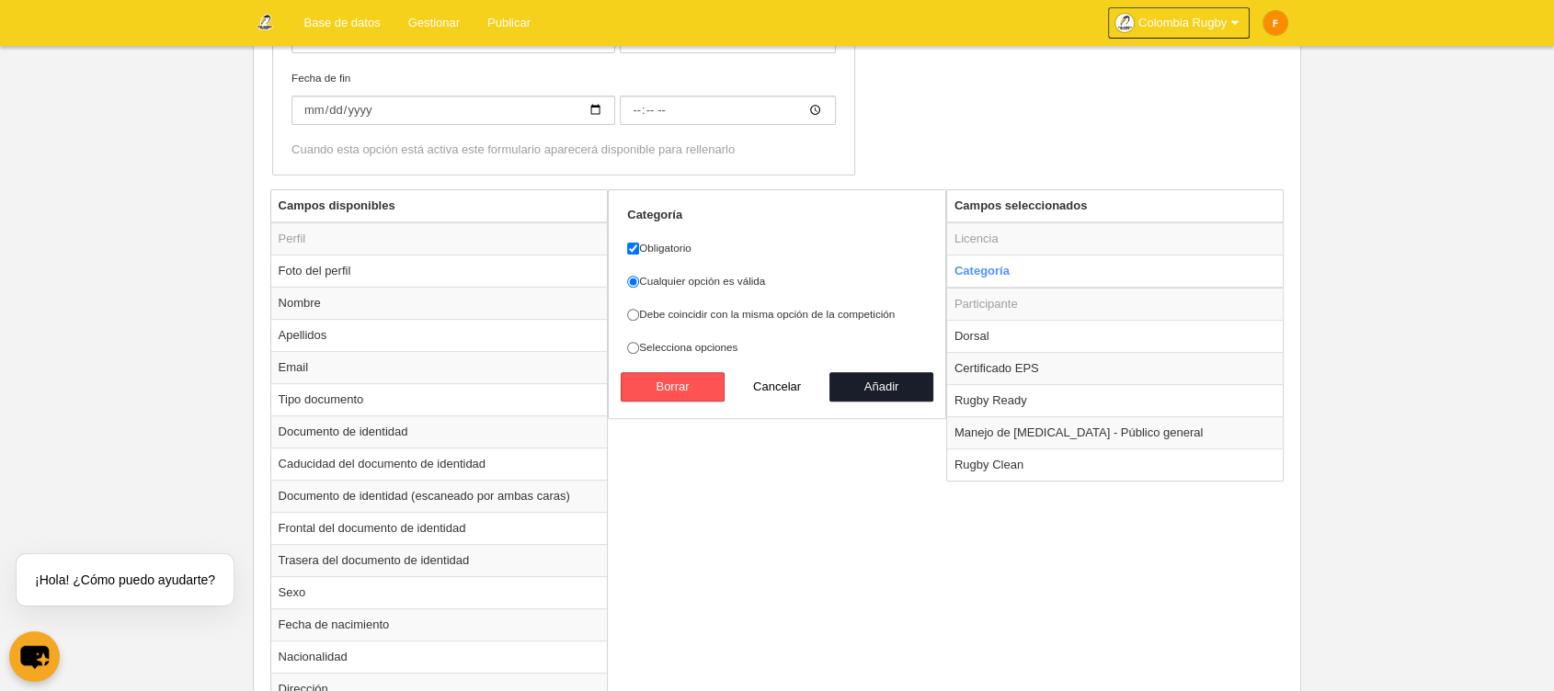
click at [663, 344] on label "Selecciona opciones" at bounding box center [777, 347] width 300 height 17
click at [639, 344] on input "Selecciona opciones" at bounding box center [633, 348] width 12 height 12
radio input "true"
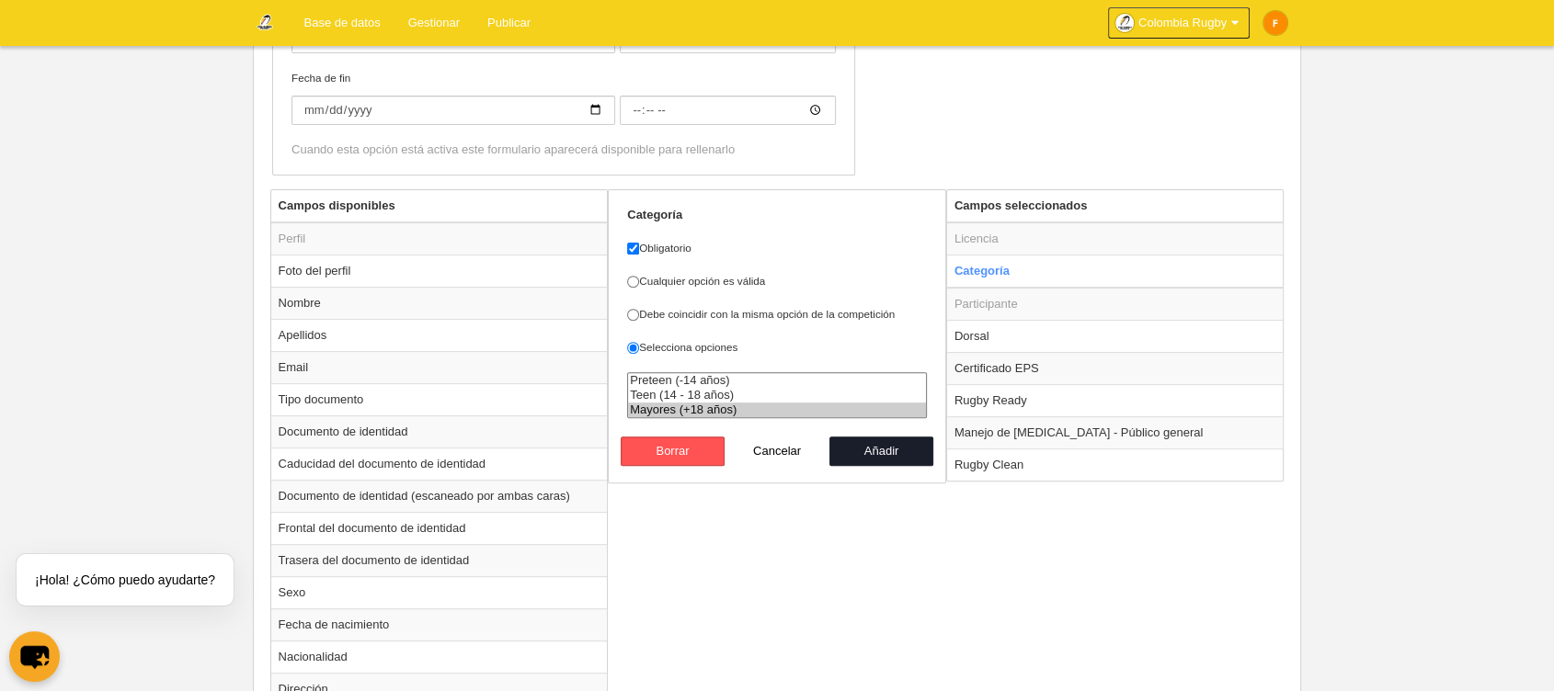
click at [699, 405] on option "Mayores (+18 años)" at bounding box center [777, 410] width 298 height 15
select select "15081"
click at [706, 393] on option "Teen (14 - 18 años)" at bounding box center [777, 395] width 298 height 15
click at [917, 456] on button "Añadir" at bounding box center [881, 451] width 105 height 29
radio input "false"
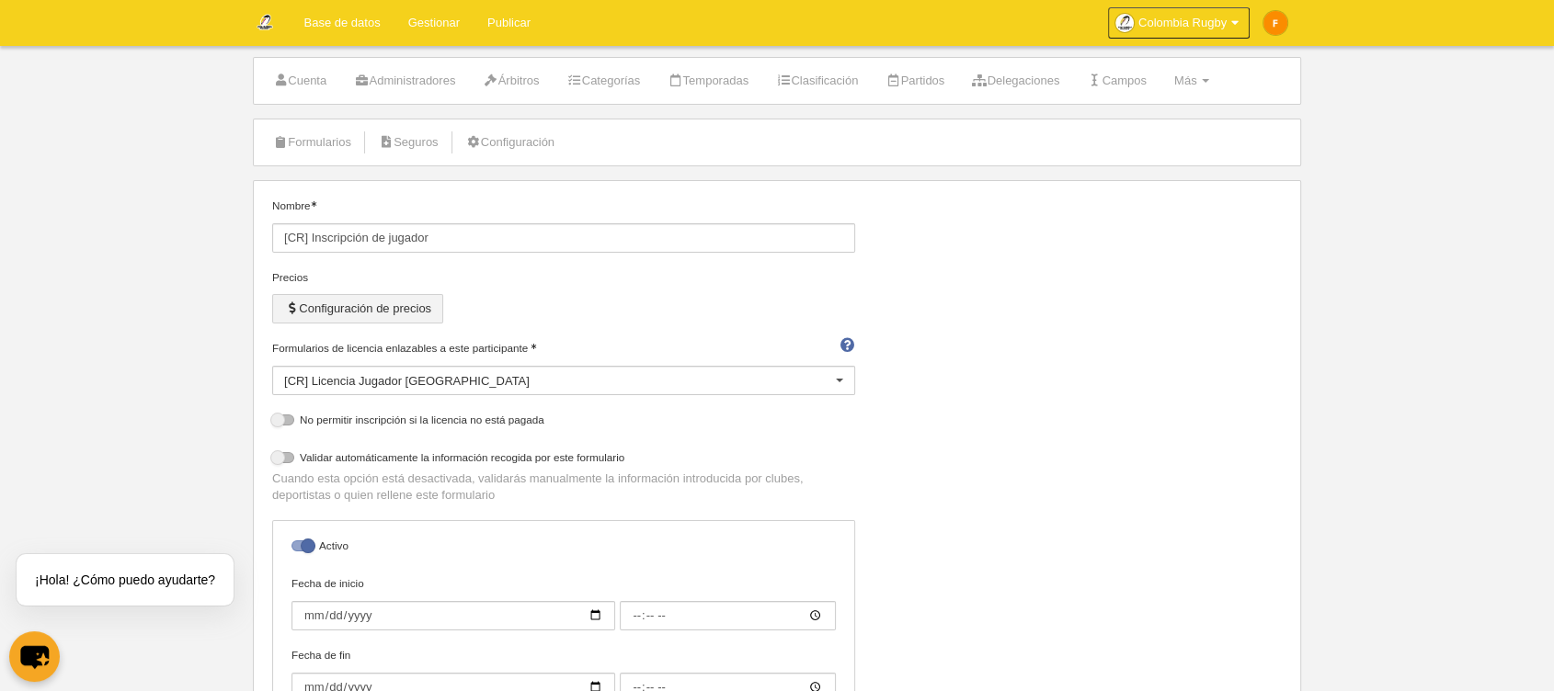
scroll to position [0, 0]
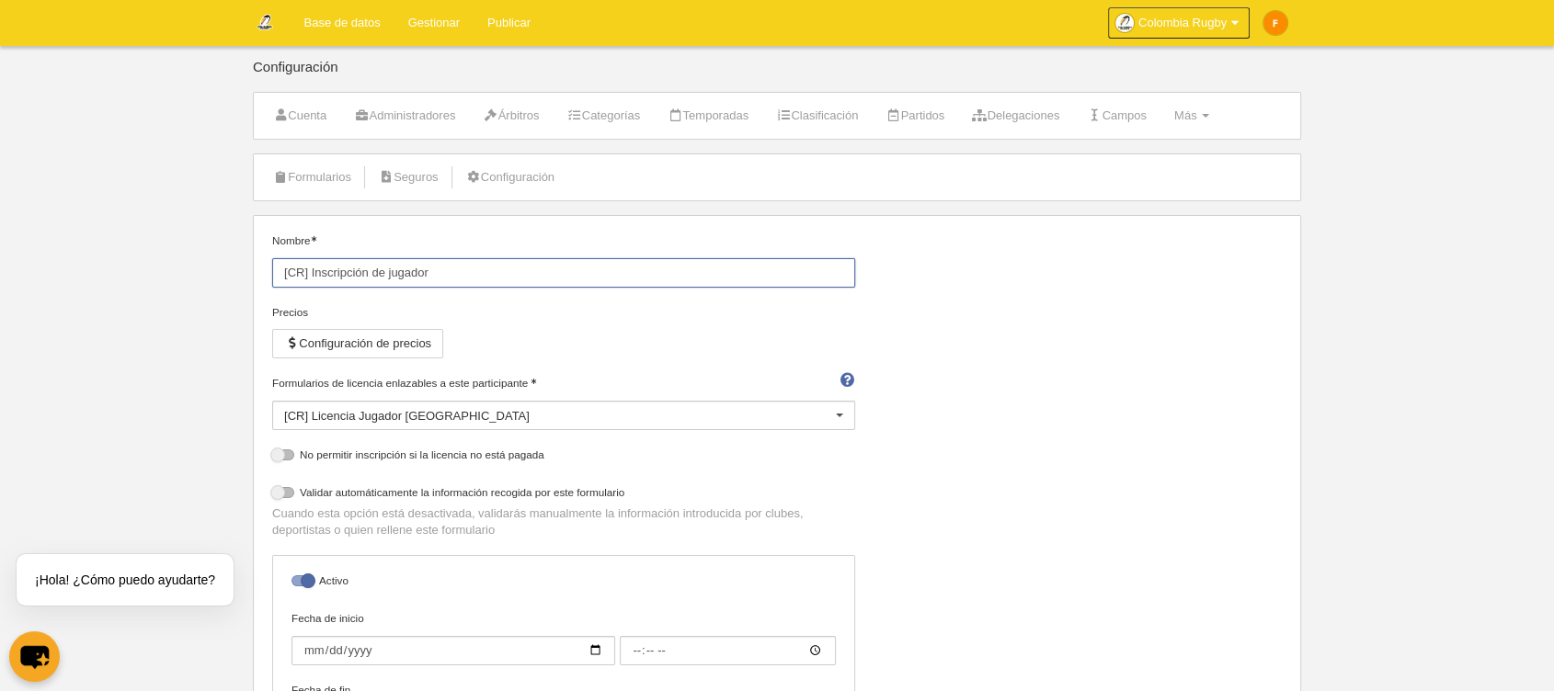
click at [403, 273] on input "[CR] Inscripción de jugador" at bounding box center [563, 272] width 583 height 29
click at [331, 167] on link "Formularios" at bounding box center [312, 178] width 98 height 28
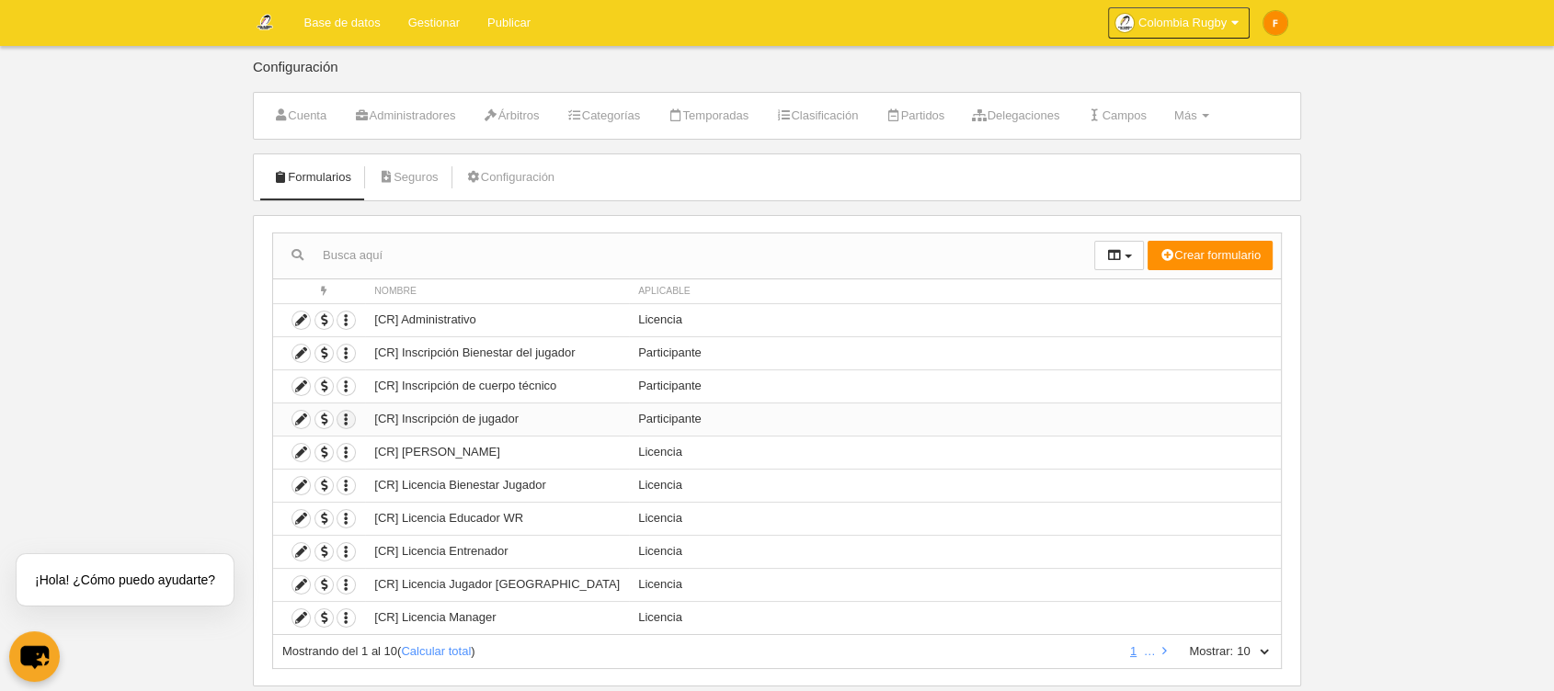
click at [348, 414] on icon "button" at bounding box center [345, 419] width 17 height 17
click at [377, 442] on link "Duplicar formulario" at bounding box center [413, 449] width 152 height 29
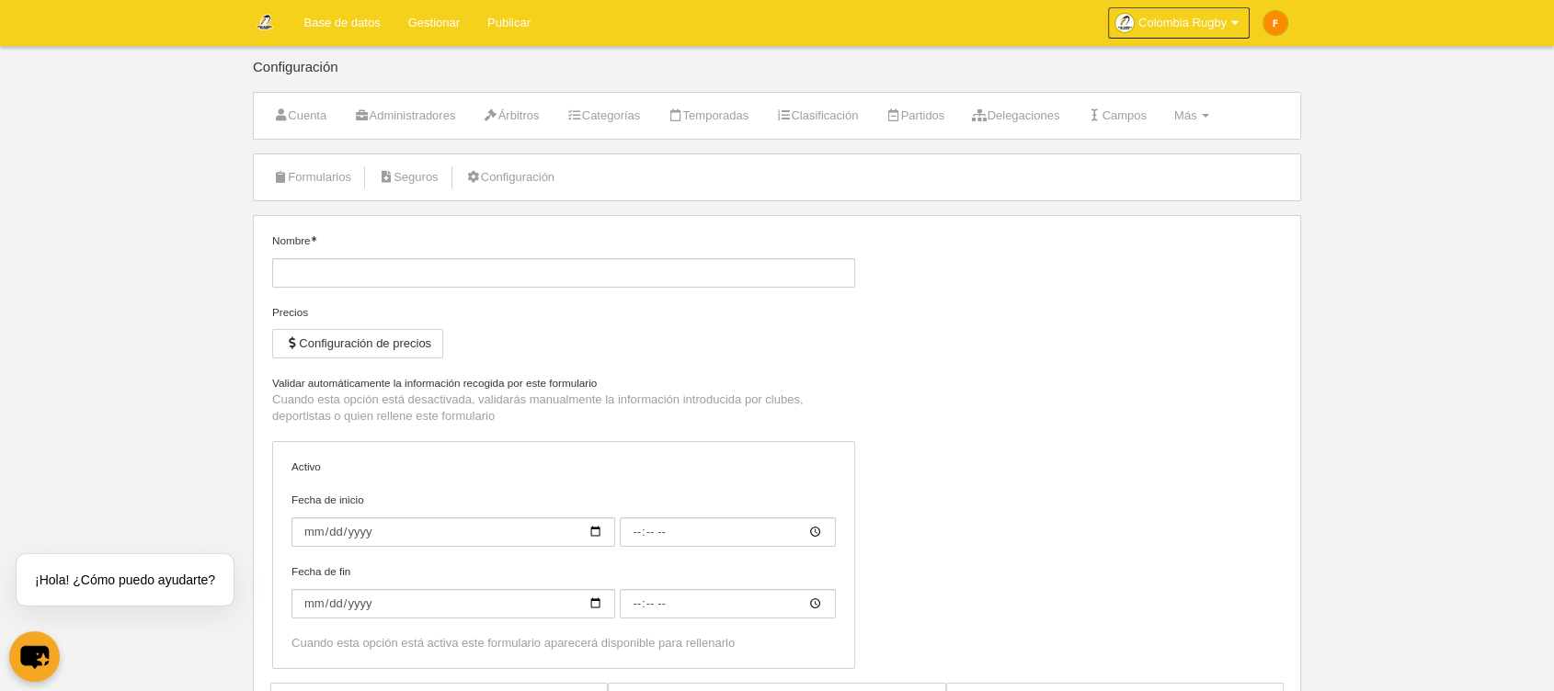
type input "[CR] Inscripción de jugador (Copia)"
checkbox input "true"
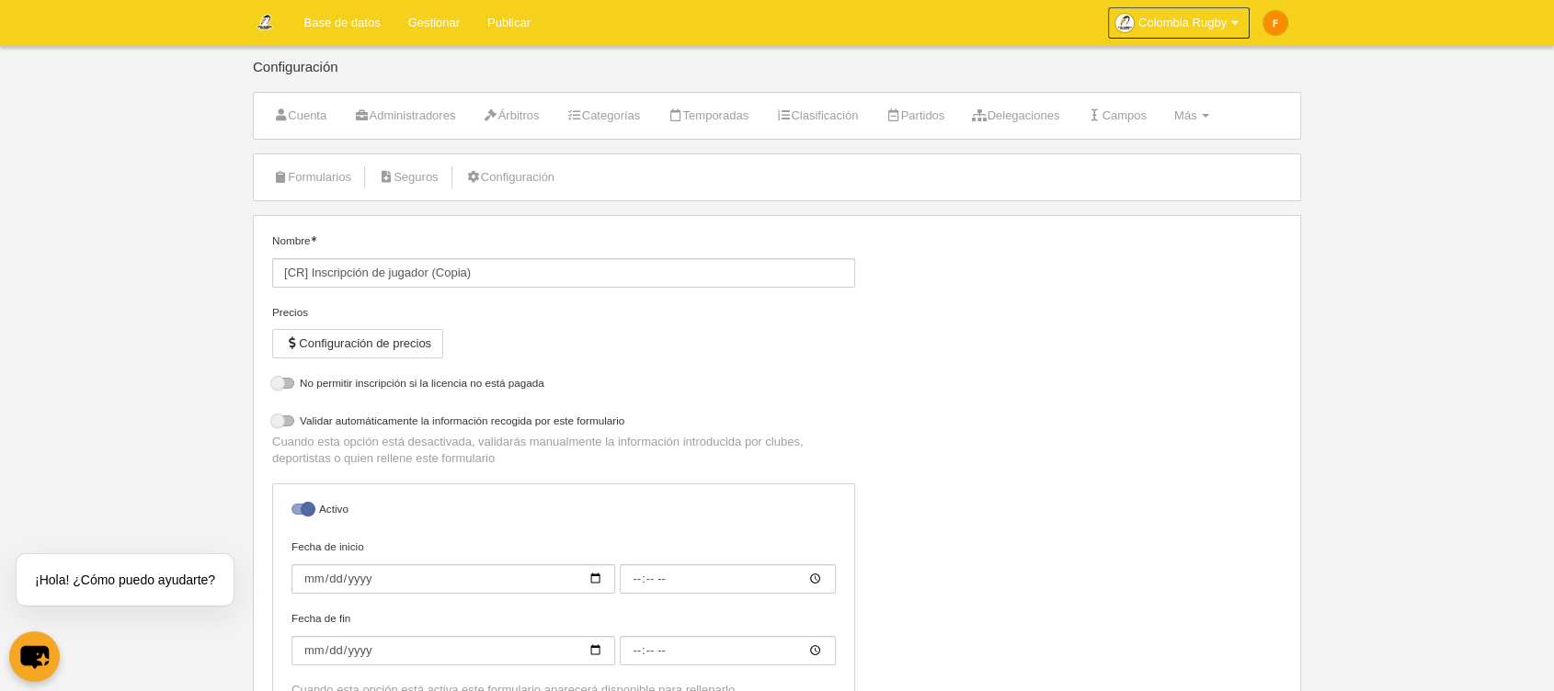
select select "selected"
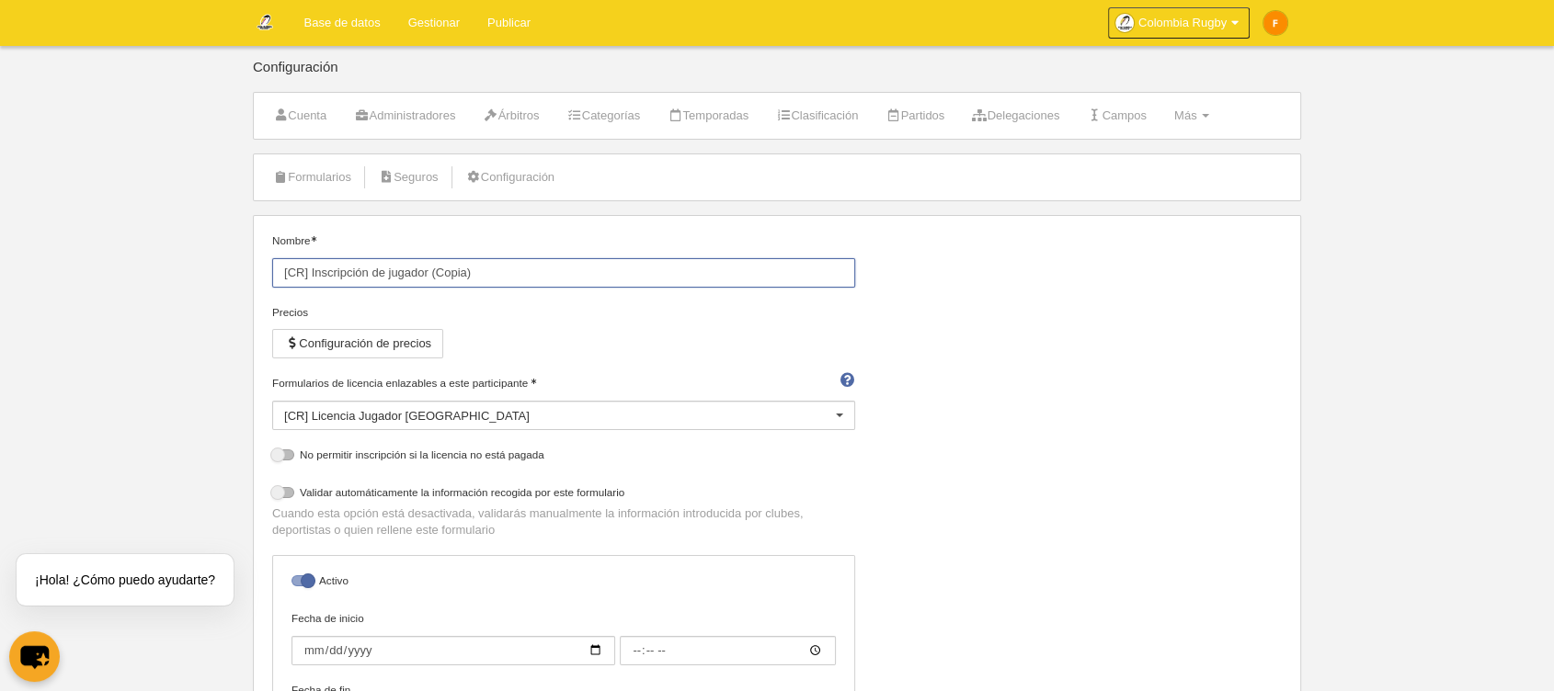
click at [495, 279] on input "[CR] Inscripción de jugador (Copia)" at bounding box center [563, 272] width 583 height 29
type input "[CR] Inscripción de jugador Nacional de Clubes"
click at [455, 27] on link "Gestionar" at bounding box center [433, 23] width 79 height 46
